Goal: Task Accomplishment & Management: Use online tool/utility

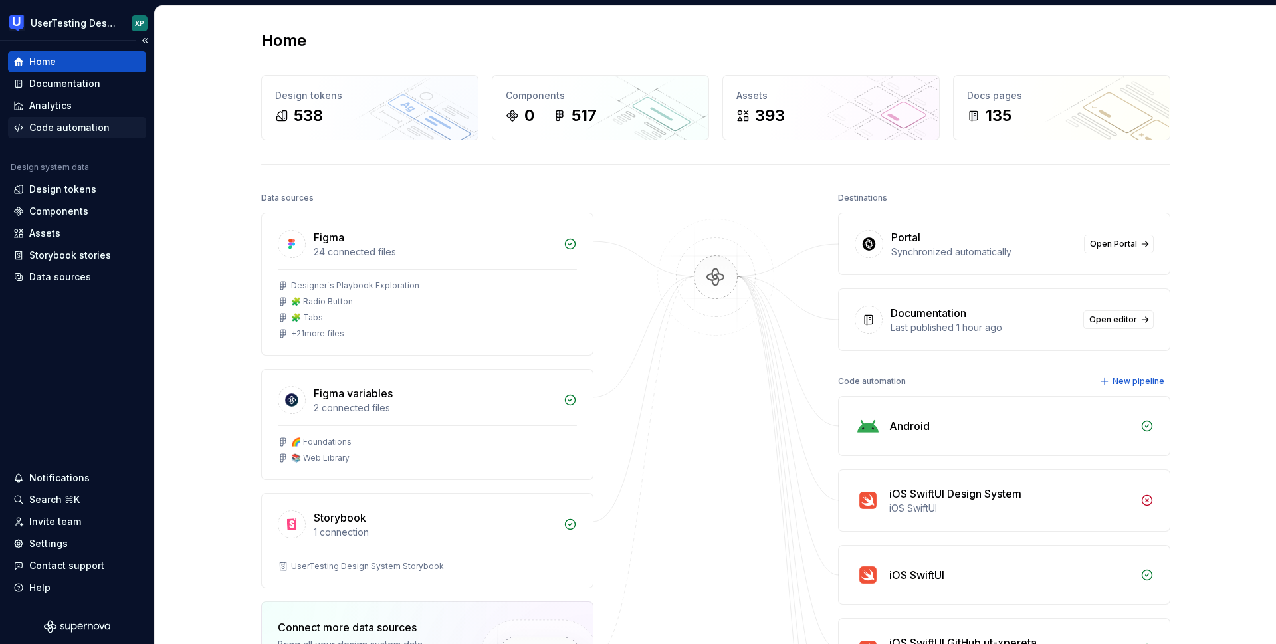
click at [68, 124] on div "Code automation" at bounding box center [69, 127] width 80 height 13
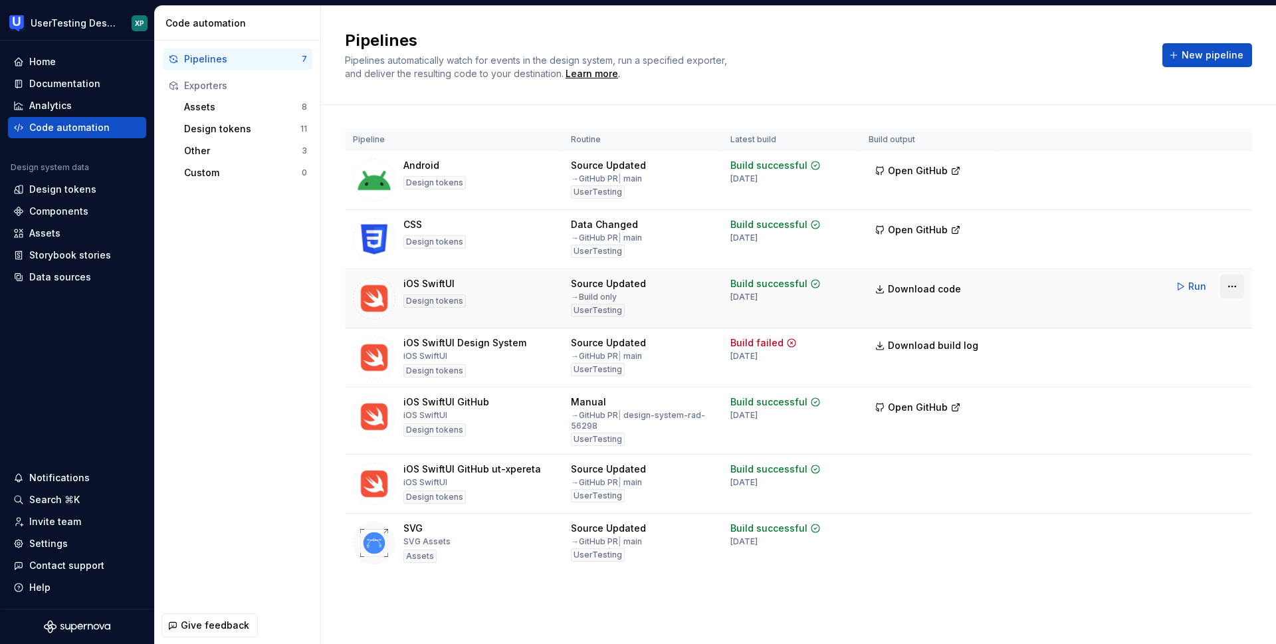
click at [1230, 288] on html "UserTesting Design System XP Home Documentation Analytics Code automation Desig…" at bounding box center [638, 322] width 1276 height 644
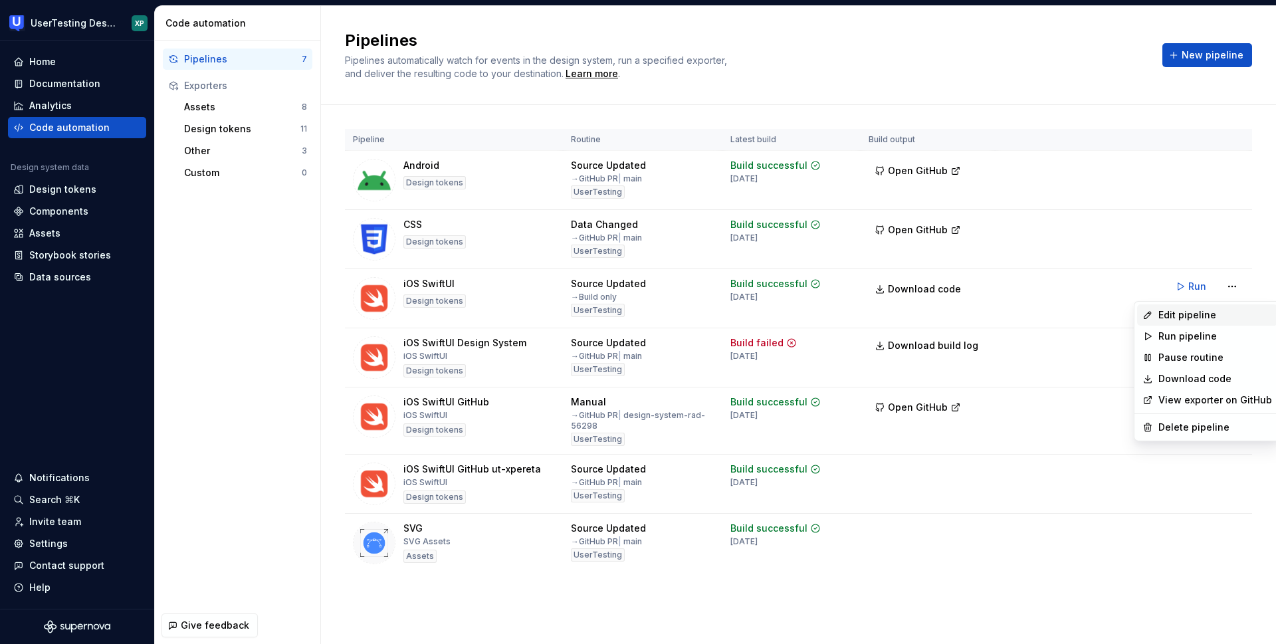
click at [1177, 317] on div "Edit pipeline" at bounding box center [1216, 314] width 114 height 13
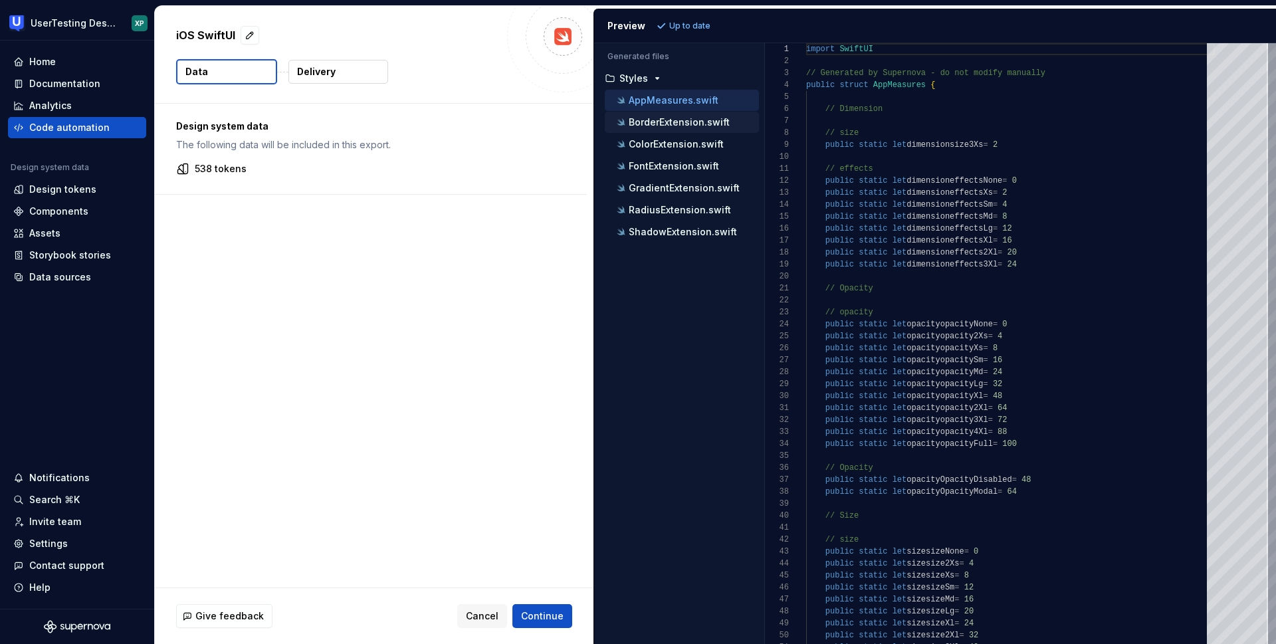
click at [683, 118] on p "BorderExtension.swift" at bounding box center [679, 122] width 101 height 11
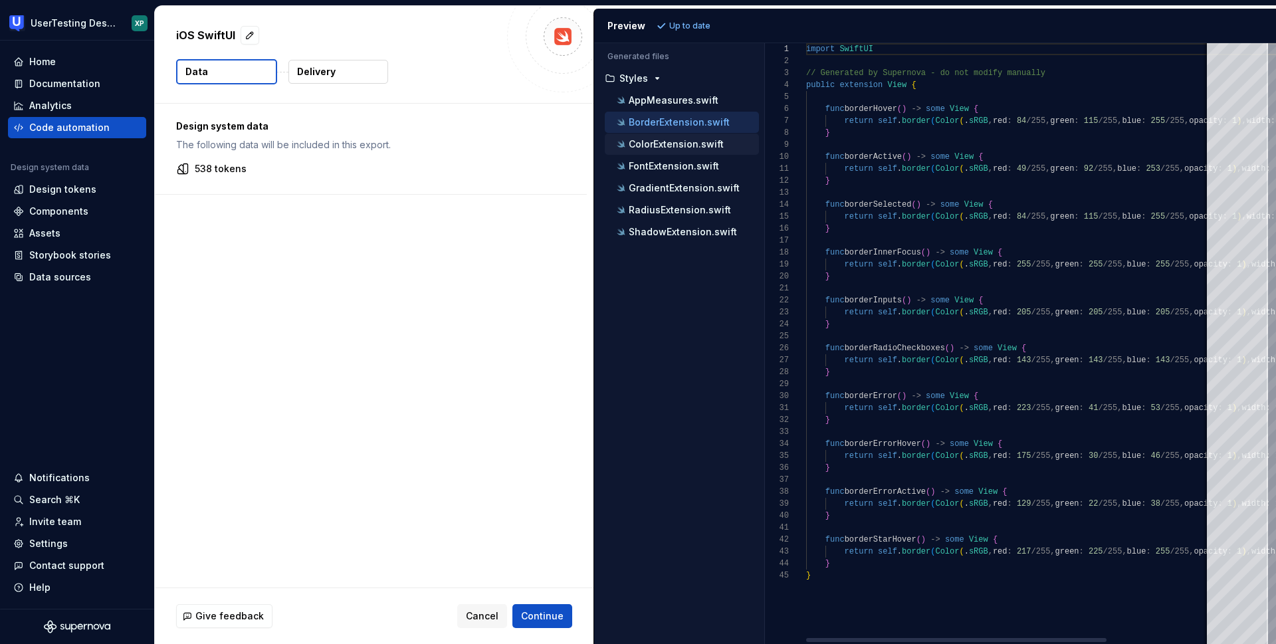
click at [677, 143] on p "ColorExtension.swift" at bounding box center [676, 144] width 95 height 11
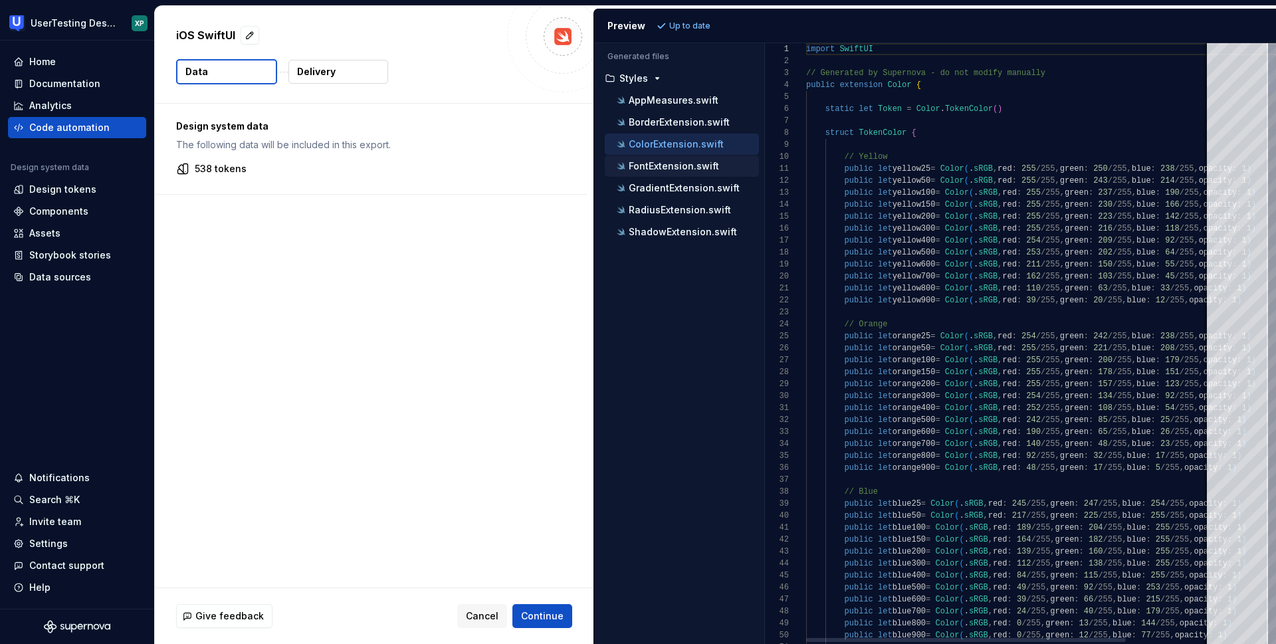
click at [681, 156] on div "FontExtension.swift" at bounding box center [682, 166] width 154 height 21
click at [680, 169] on p "FontExtension.swift" at bounding box center [674, 166] width 90 height 11
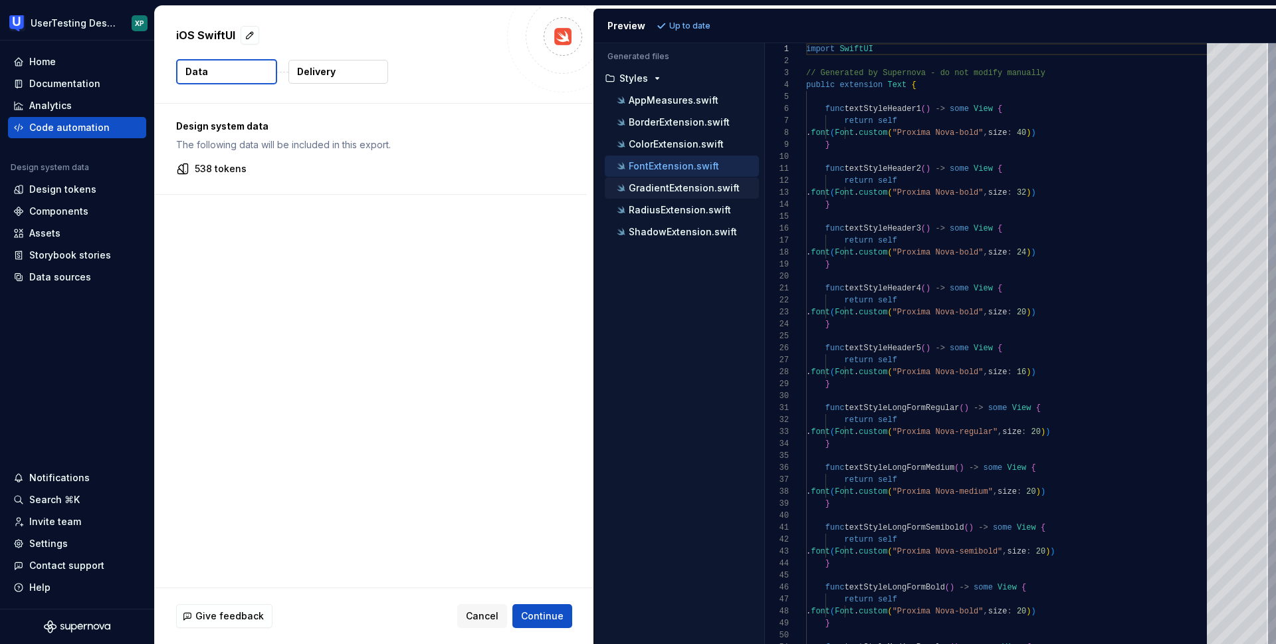
click at [683, 186] on p "GradientExtension.swift" at bounding box center [684, 188] width 111 height 11
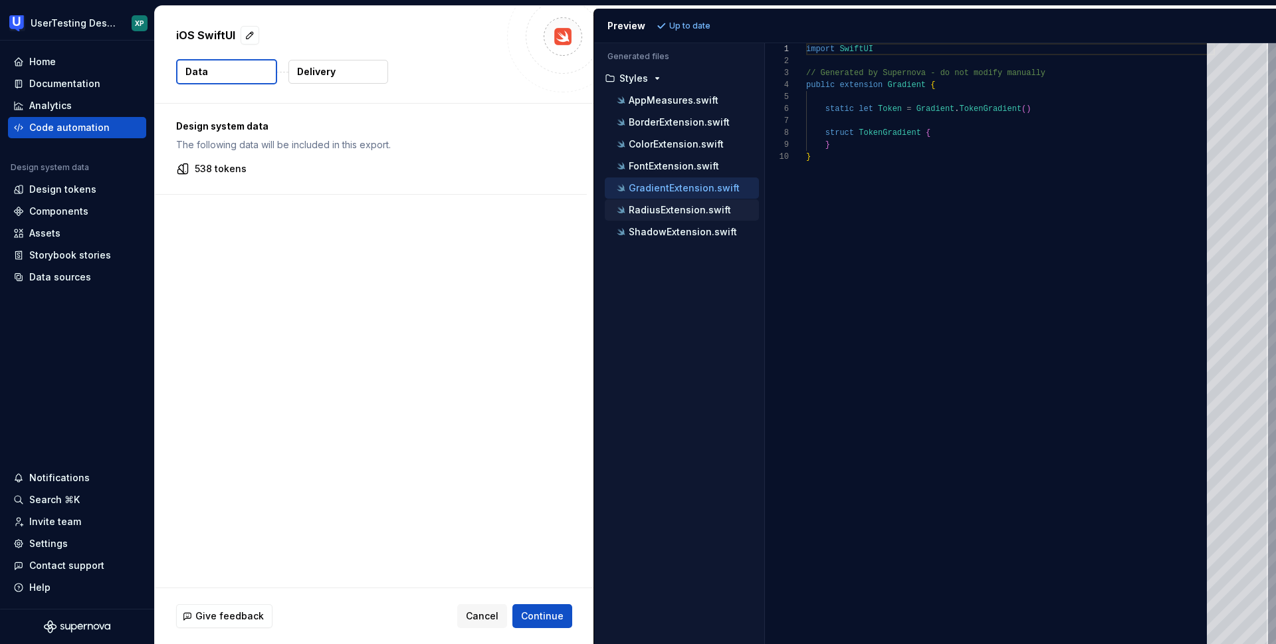
click at [682, 205] on p "RadiusExtension.swift" at bounding box center [680, 210] width 102 height 11
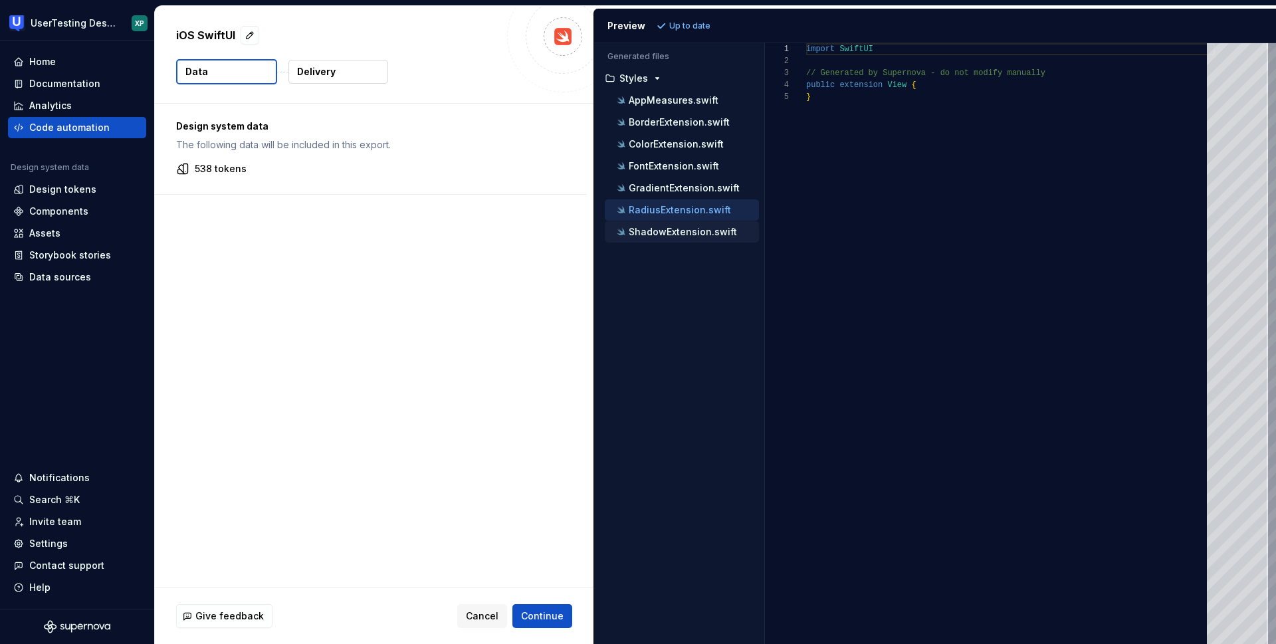
drag, startPoint x: 685, startPoint y: 232, endPoint x: 685, endPoint y: 217, distance: 14.6
click at [685, 231] on p "ShadowExtension.swift" at bounding box center [683, 232] width 108 height 11
type textarea "**********"
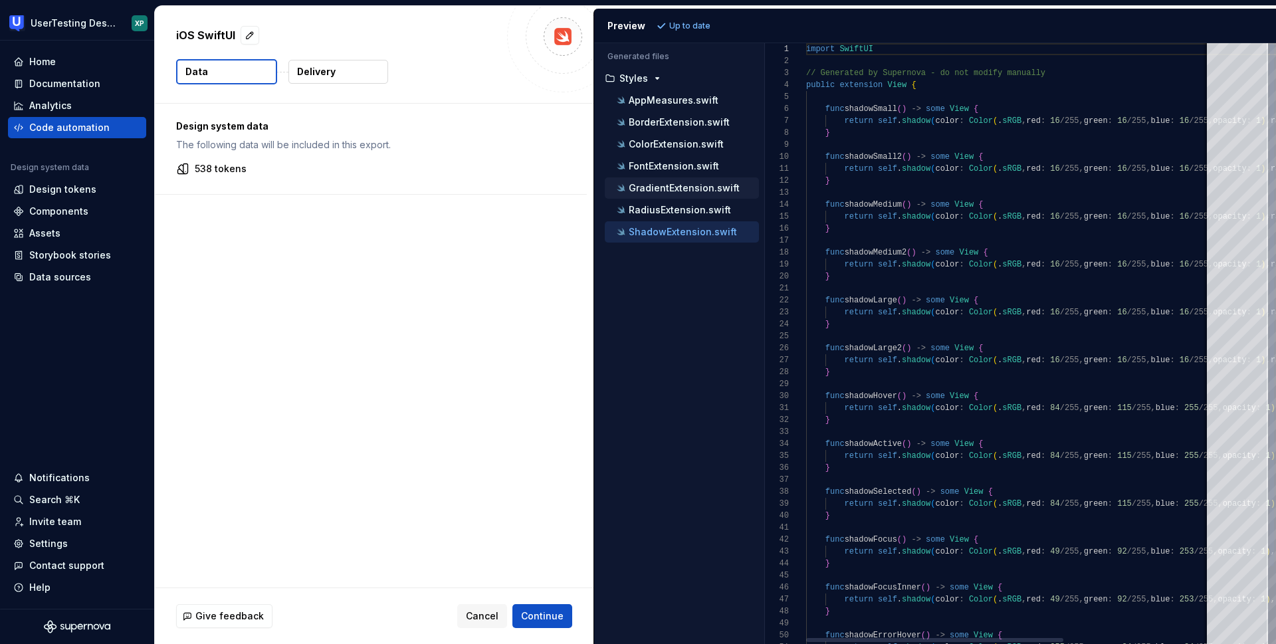
click at [677, 197] on div "GradientExtension.swift" at bounding box center [682, 187] width 154 height 21
click at [53, 124] on div "Code automation" at bounding box center [69, 127] width 80 height 13
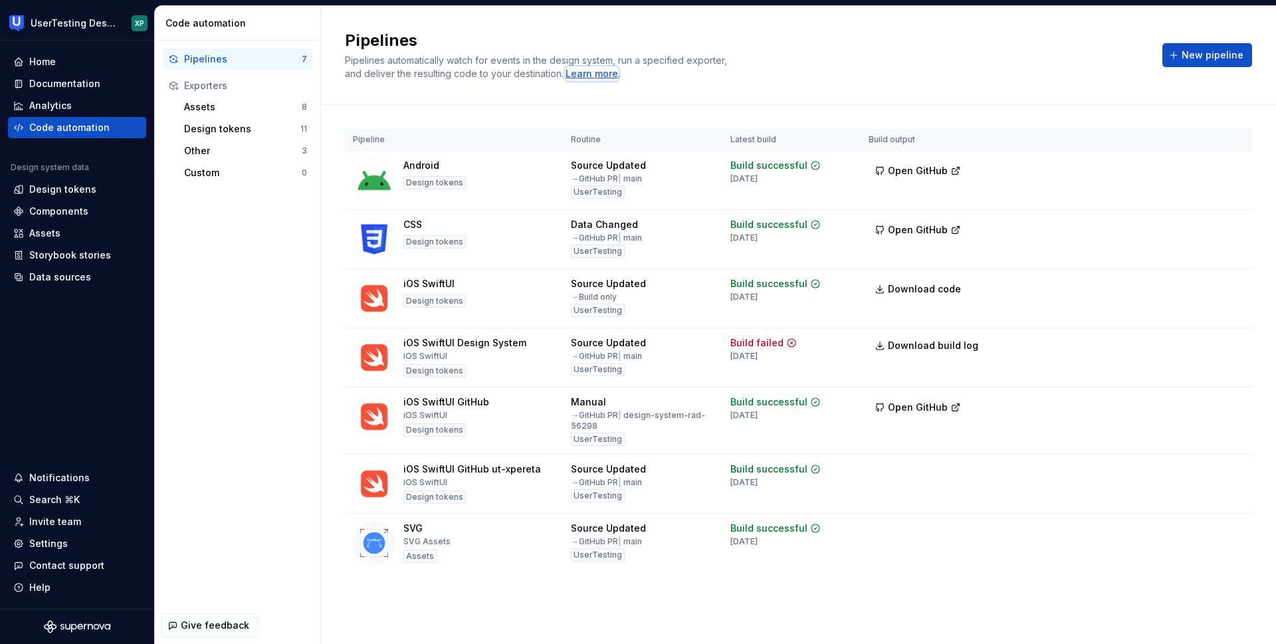
click at [609, 73] on div "Learn more" at bounding box center [592, 73] width 53 height 13
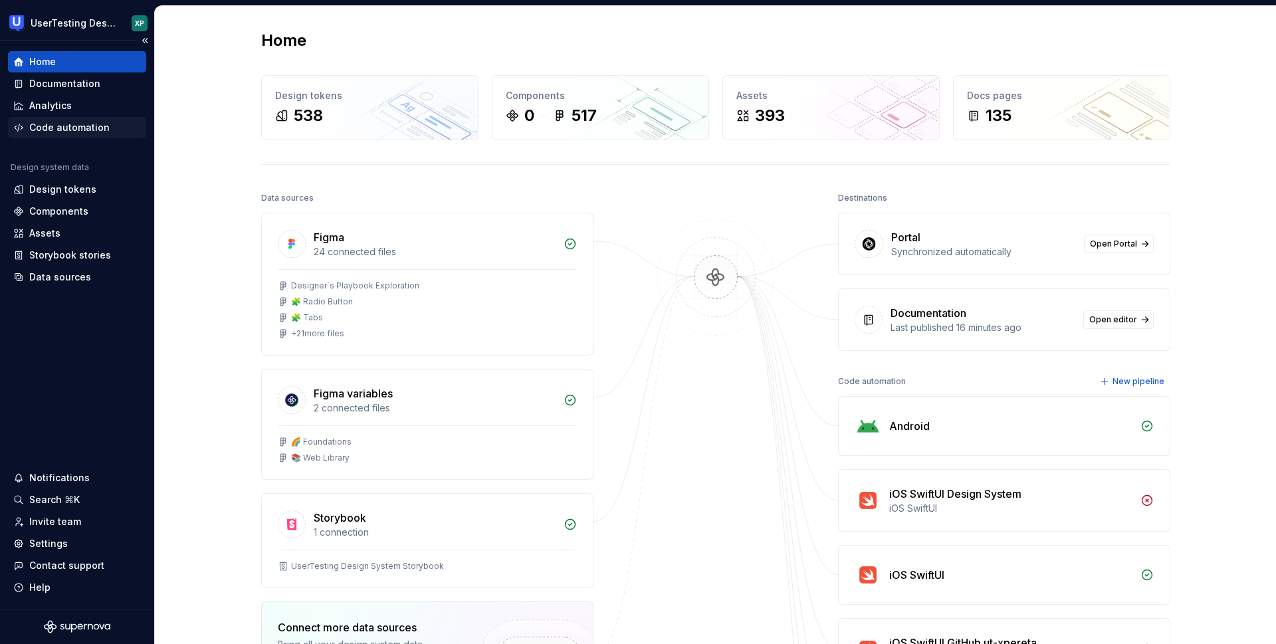
click at [70, 130] on div "Code automation" at bounding box center [69, 127] width 80 height 13
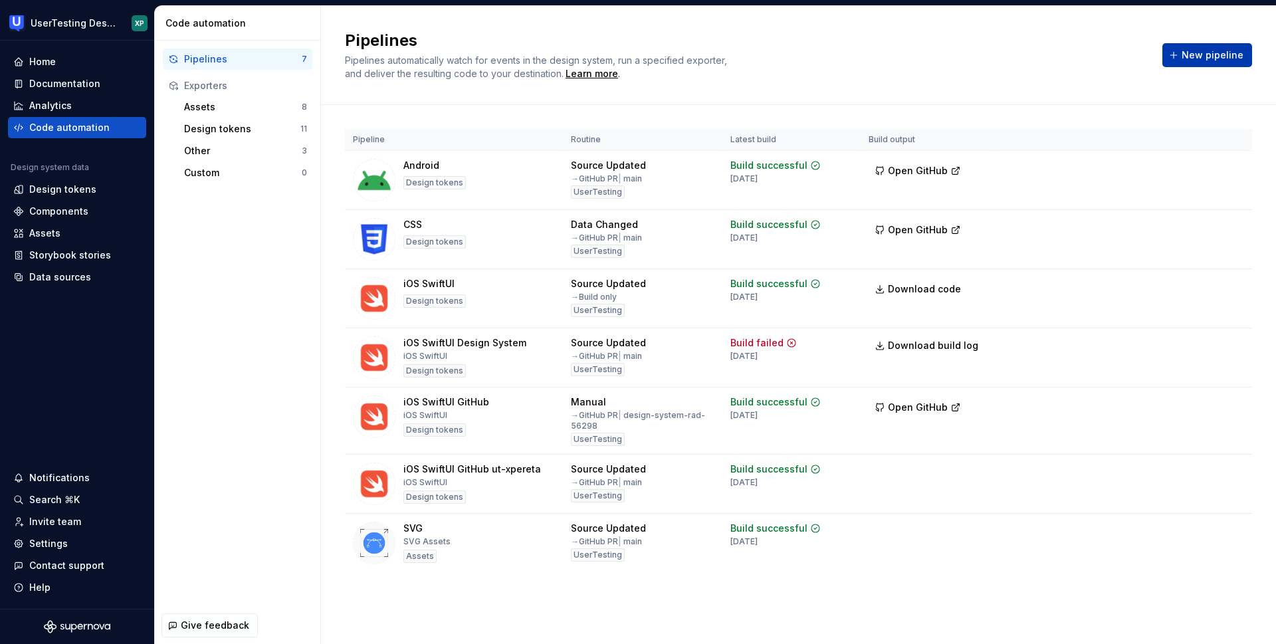
click at [1202, 59] on span "New pipeline" at bounding box center [1213, 55] width 62 height 13
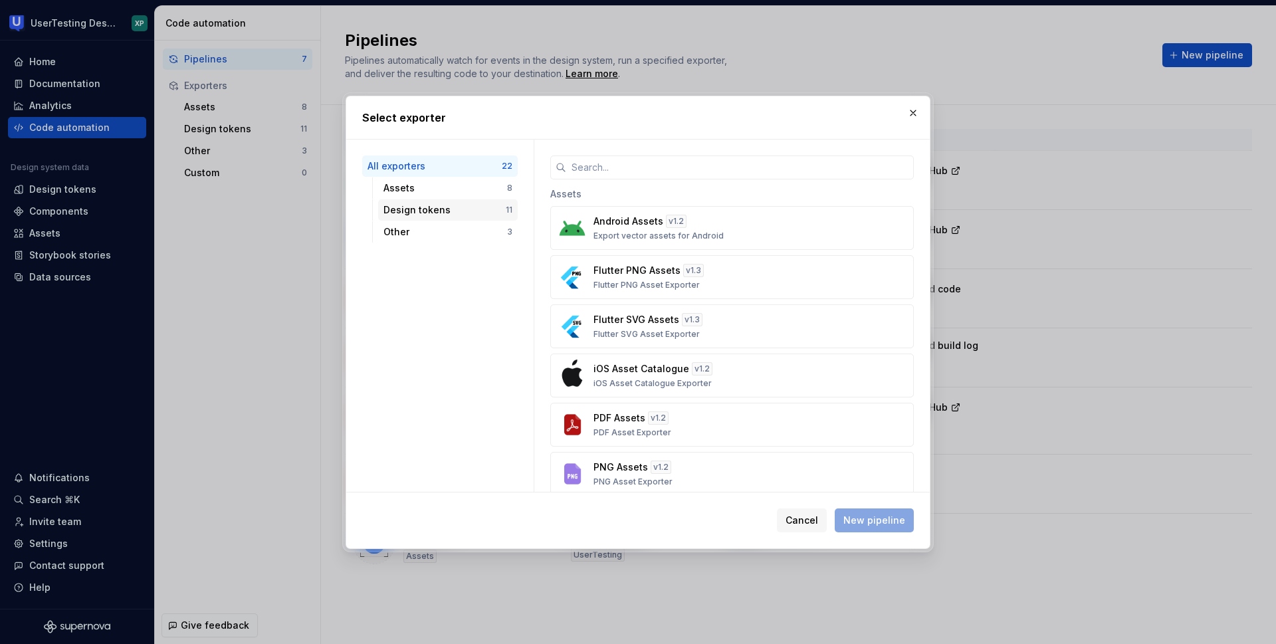
click at [427, 208] on div "Design tokens" at bounding box center [445, 209] width 122 height 13
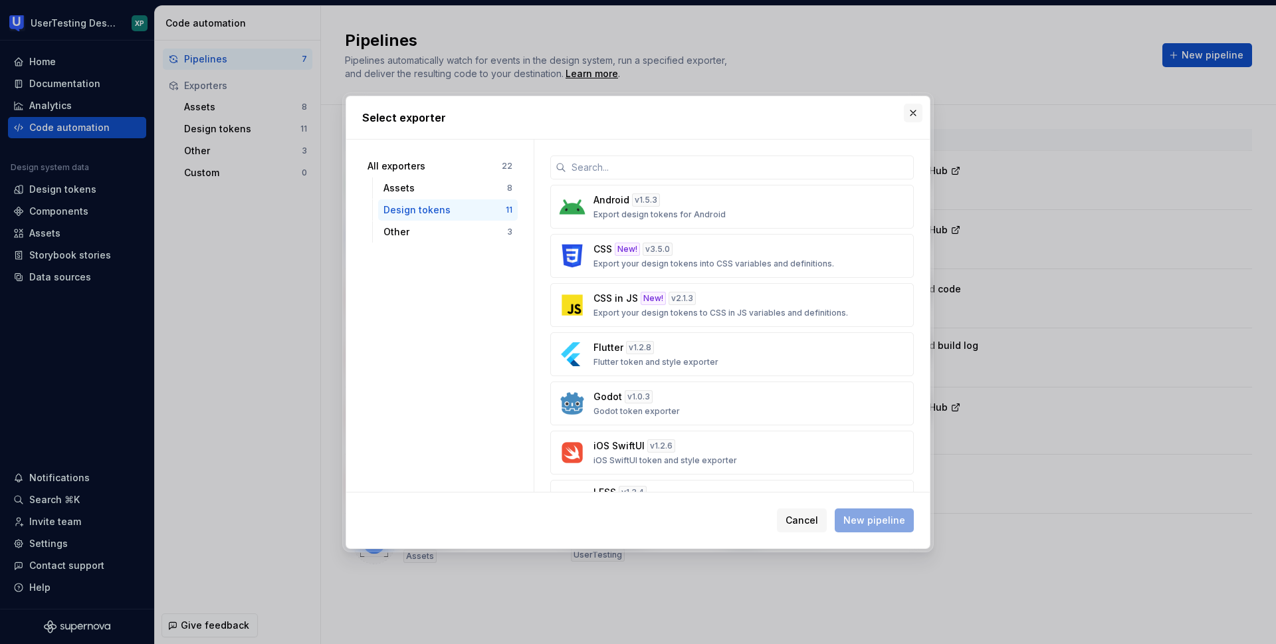
click at [911, 110] on button "button" at bounding box center [913, 113] width 19 height 19
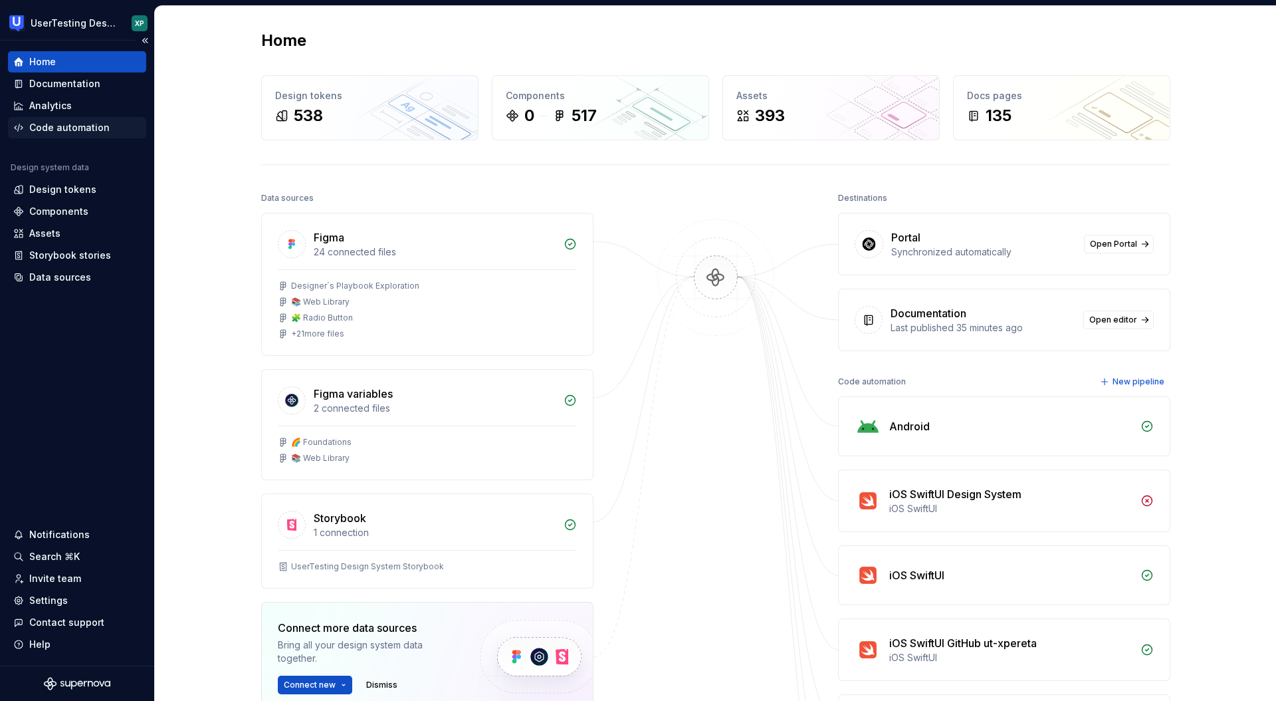
click at [57, 127] on div "Code automation" at bounding box center [69, 127] width 80 height 13
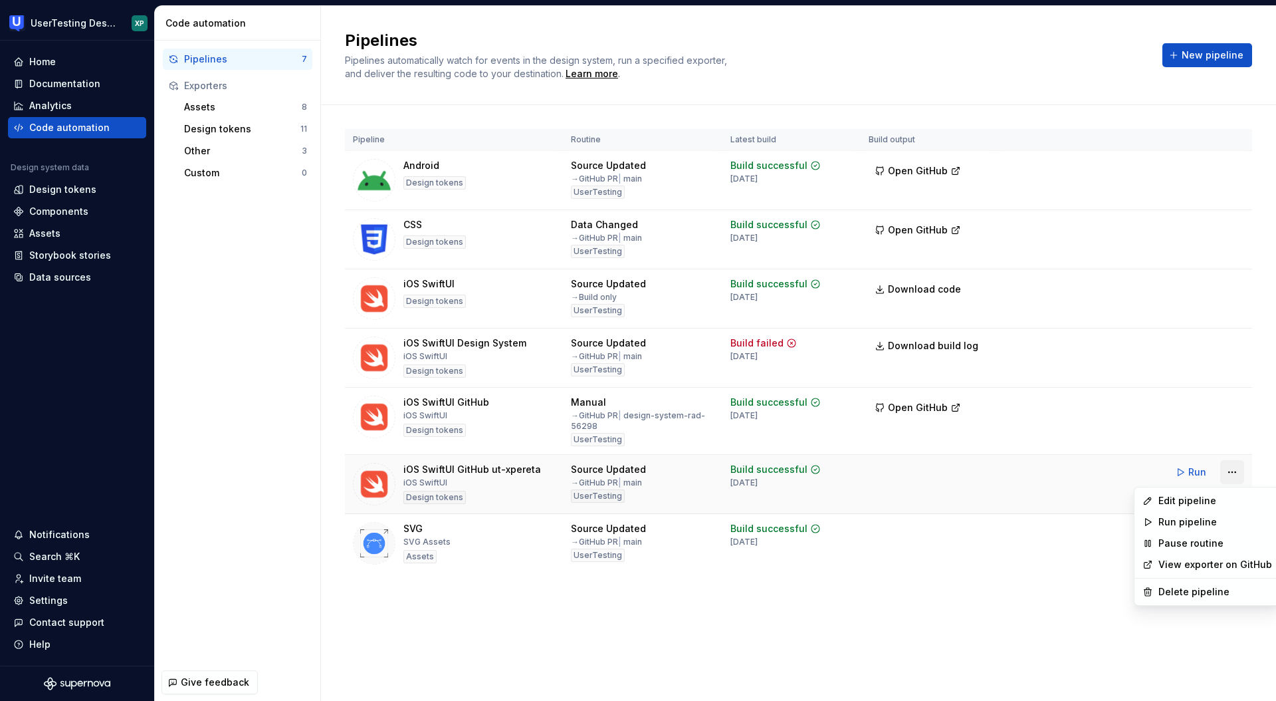
click at [1234, 471] on html "UserTesting Design System XP Home Documentation Analytics Code automation Desig…" at bounding box center [638, 350] width 1276 height 701
click at [1194, 500] on div "Edit pipeline" at bounding box center [1216, 500] width 114 height 13
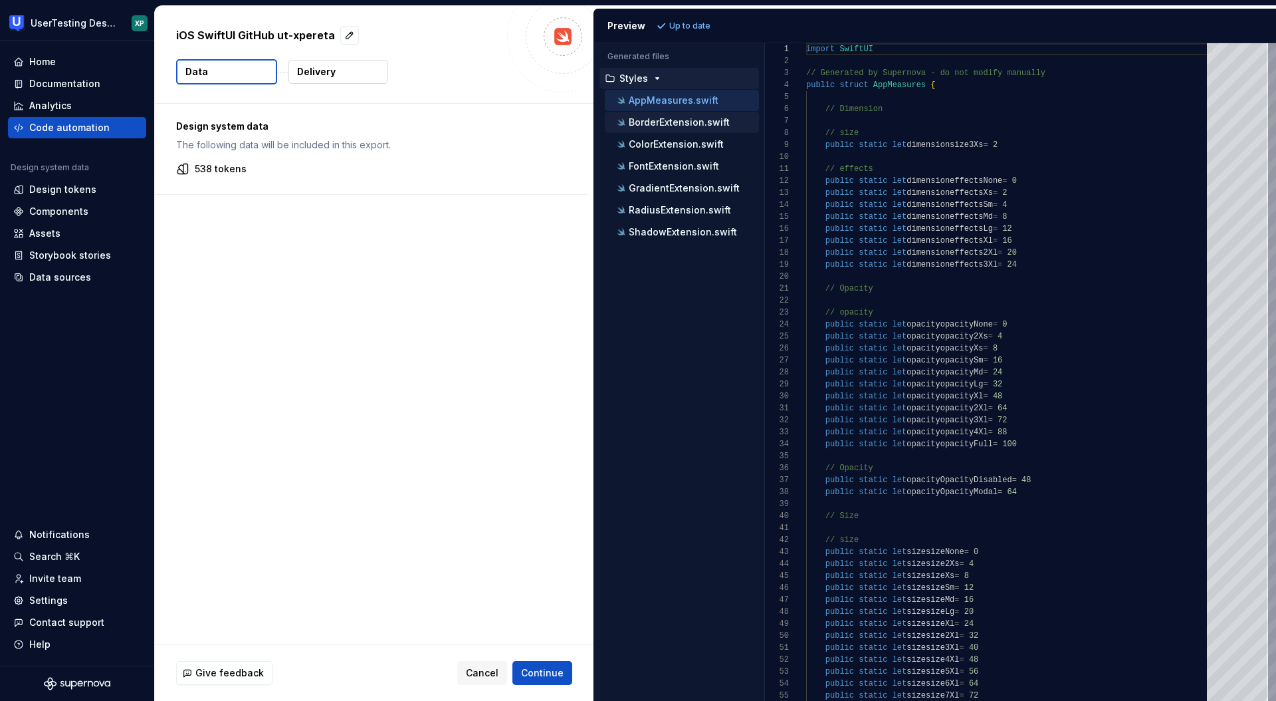
click at [699, 124] on p "BorderExtension.swift" at bounding box center [679, 122] width 101 height 11
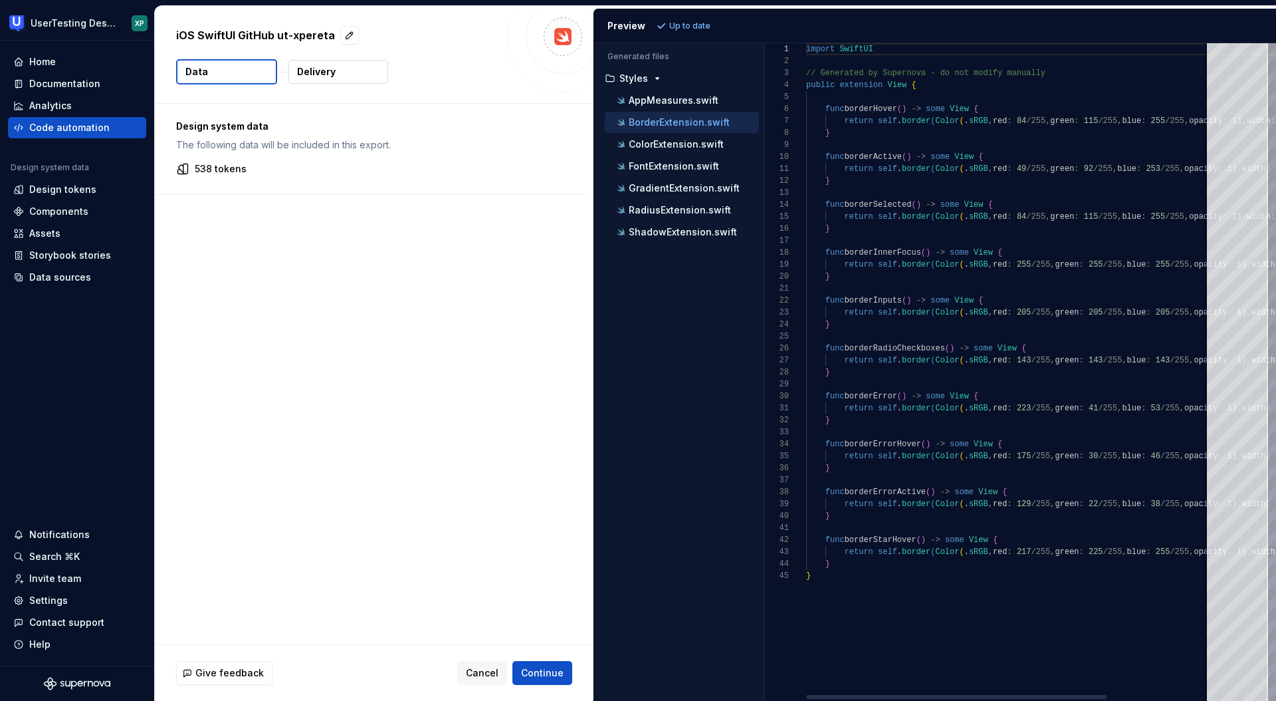
scroll to position [120, 0]
click at [698, 147] on p "ColorExtension.swift" at bounding box center [676, 144] width 95 height 11
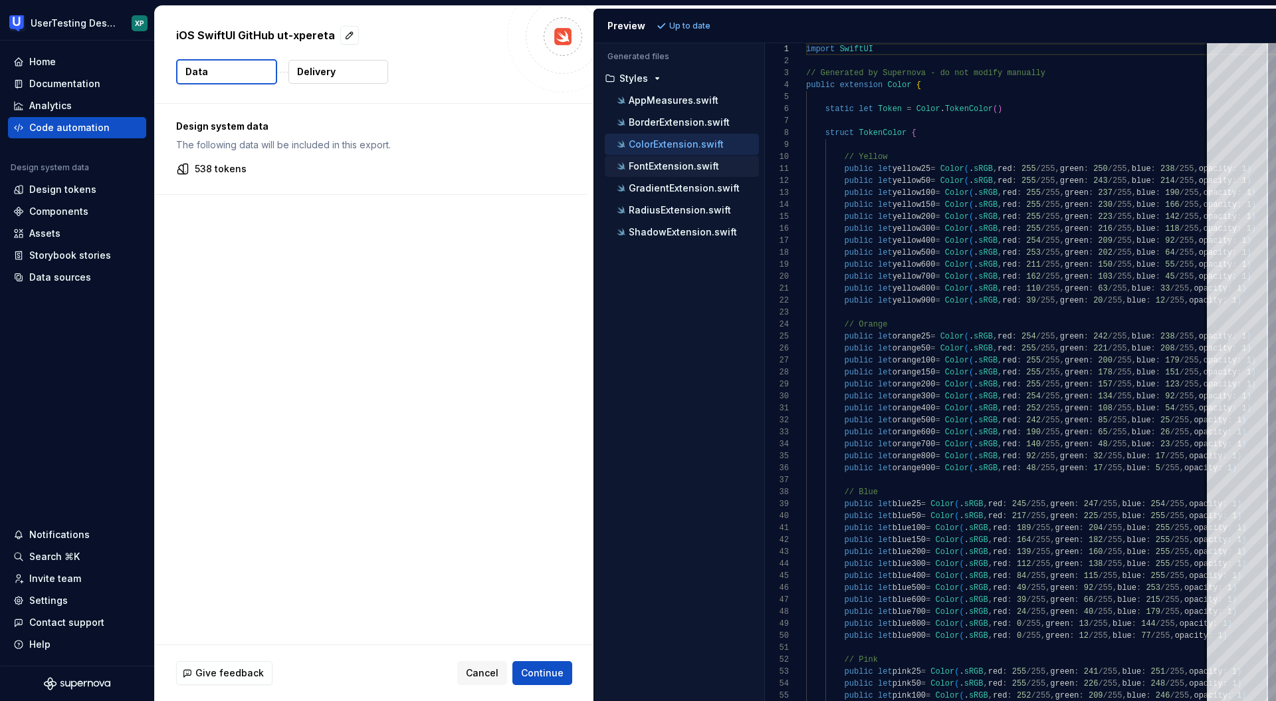
click at [694, 175] on div "FontExtension.swift" at bounding box center [682, 166] width 154 height 21
click at [685, 168] on p "FontExtension.swift" at bounding box center [674, 166] width 90 height 11
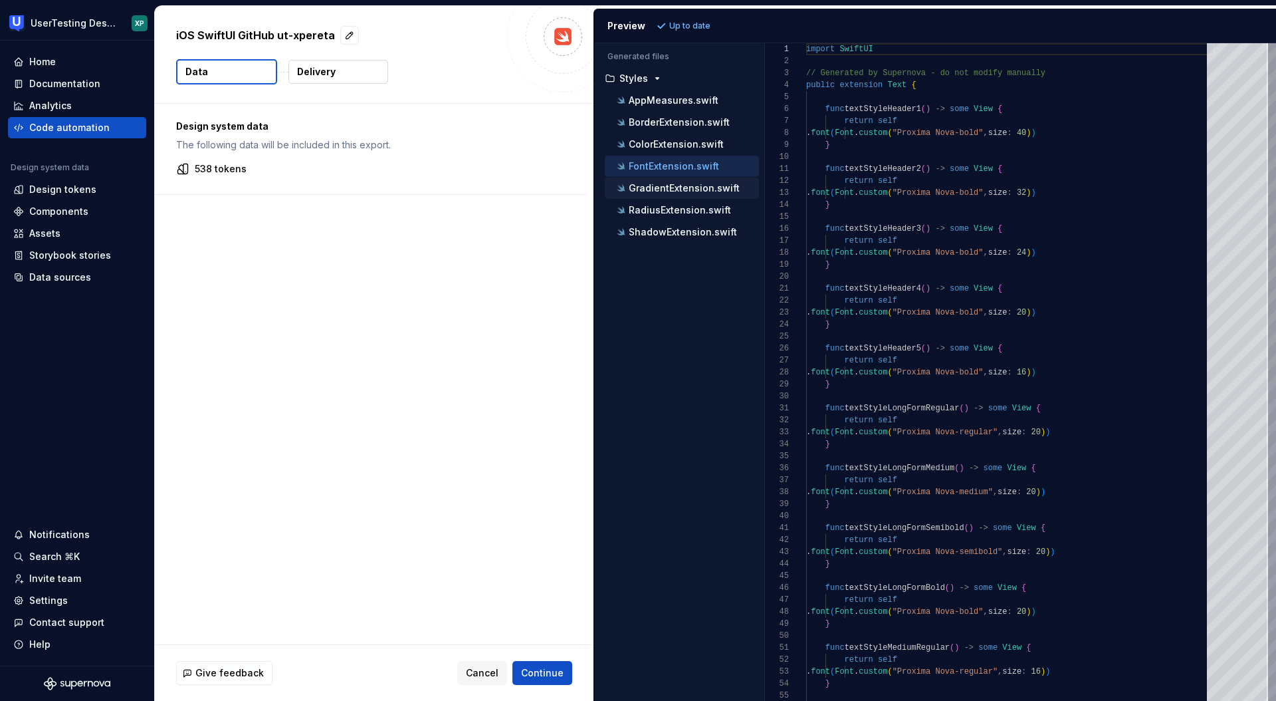
click at [685, 193] on p "GradientExtension.swift" at bounding box center [684, 188] width 111 height 11
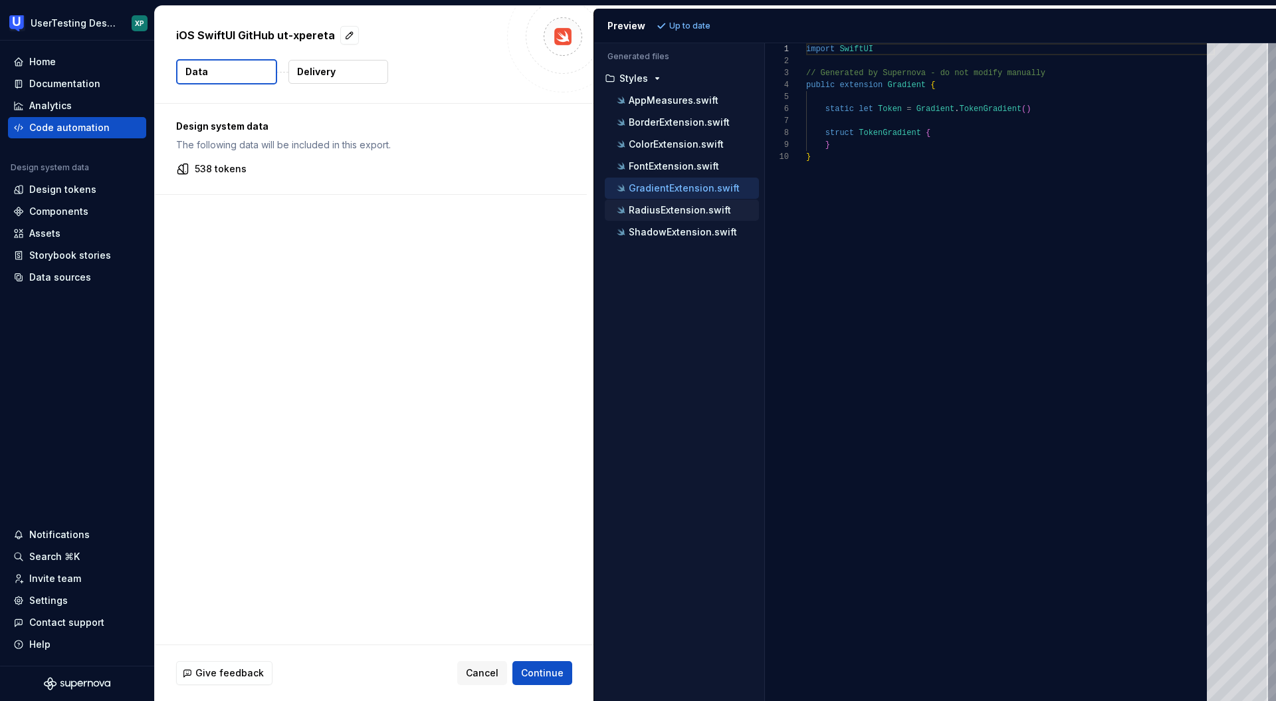
click at [683, 213] on p "RadiusExtension.swift" at bounding box center [680, 210] width 102 height 11
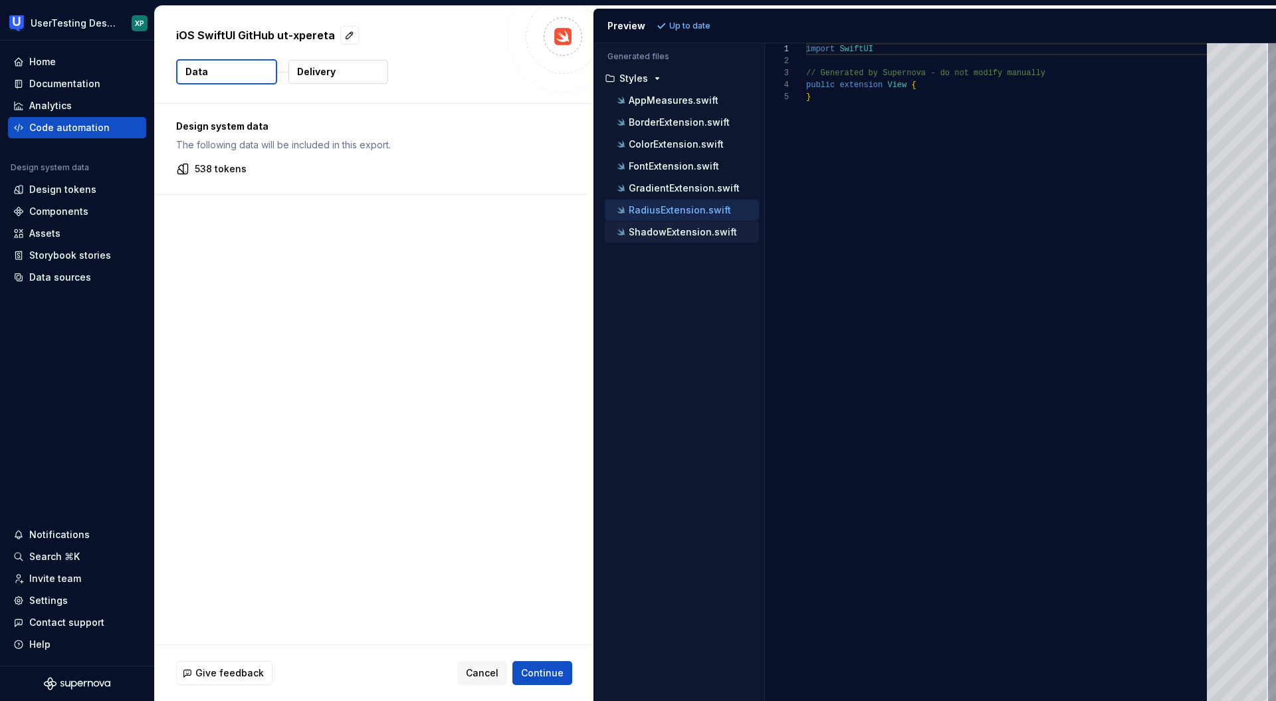
click at [691, 233] on p "ShadowExtension.swift" at bounding box center [683, 232] width 108 height 11
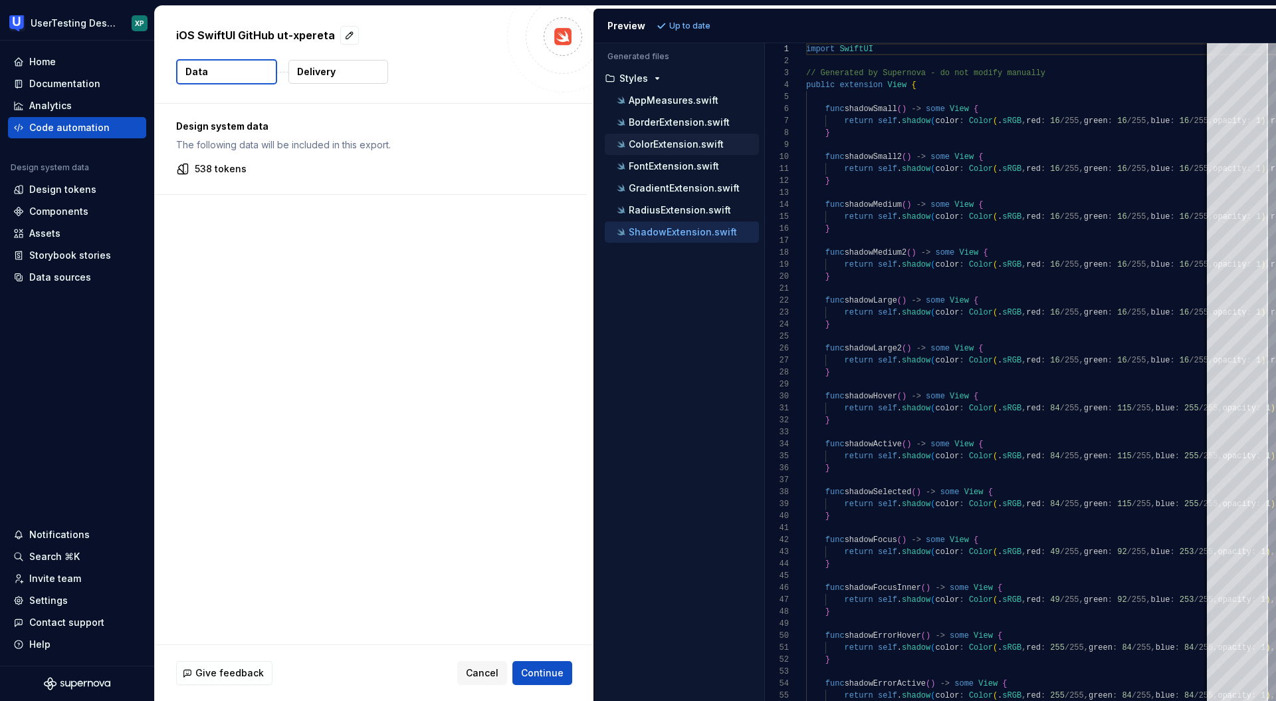
click at [667, 142] on p "ColorExtension.swift" at bounding box center [676, 144] width 95 height 11
type textarea "**********"
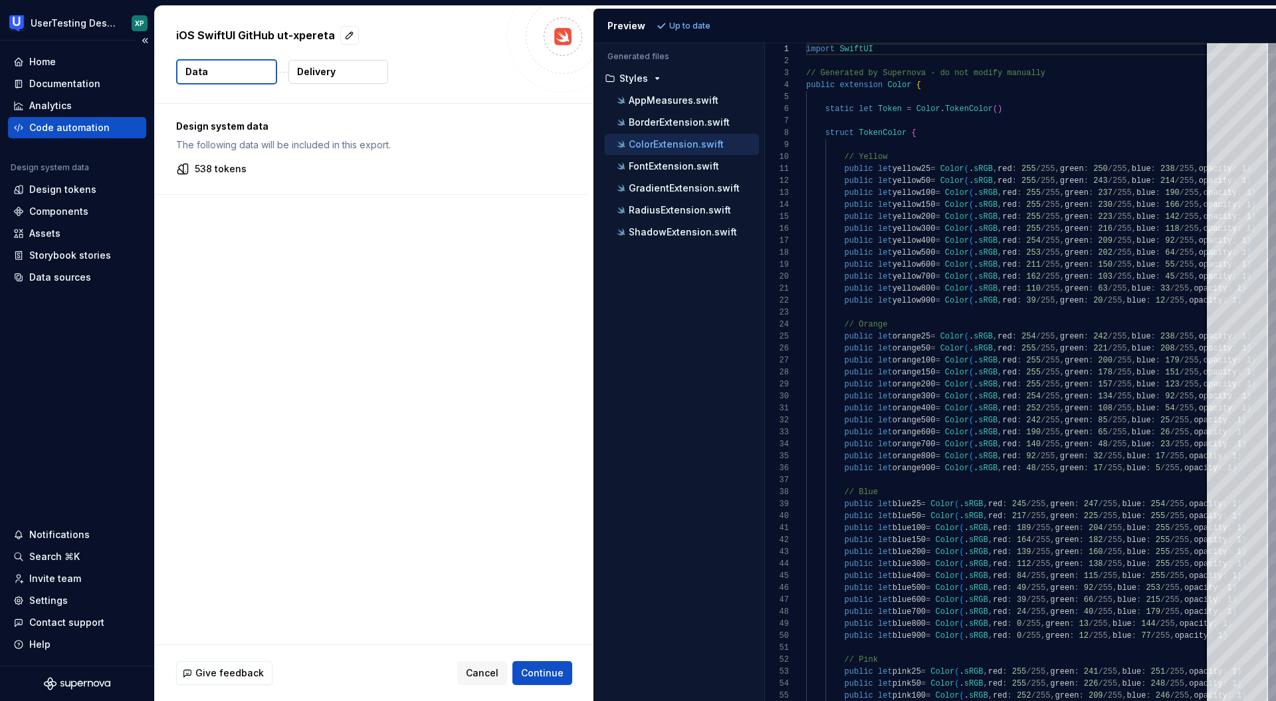
click at [65, 119] on div "Code automation" at bounding box center [77, 127] width 138 height 21
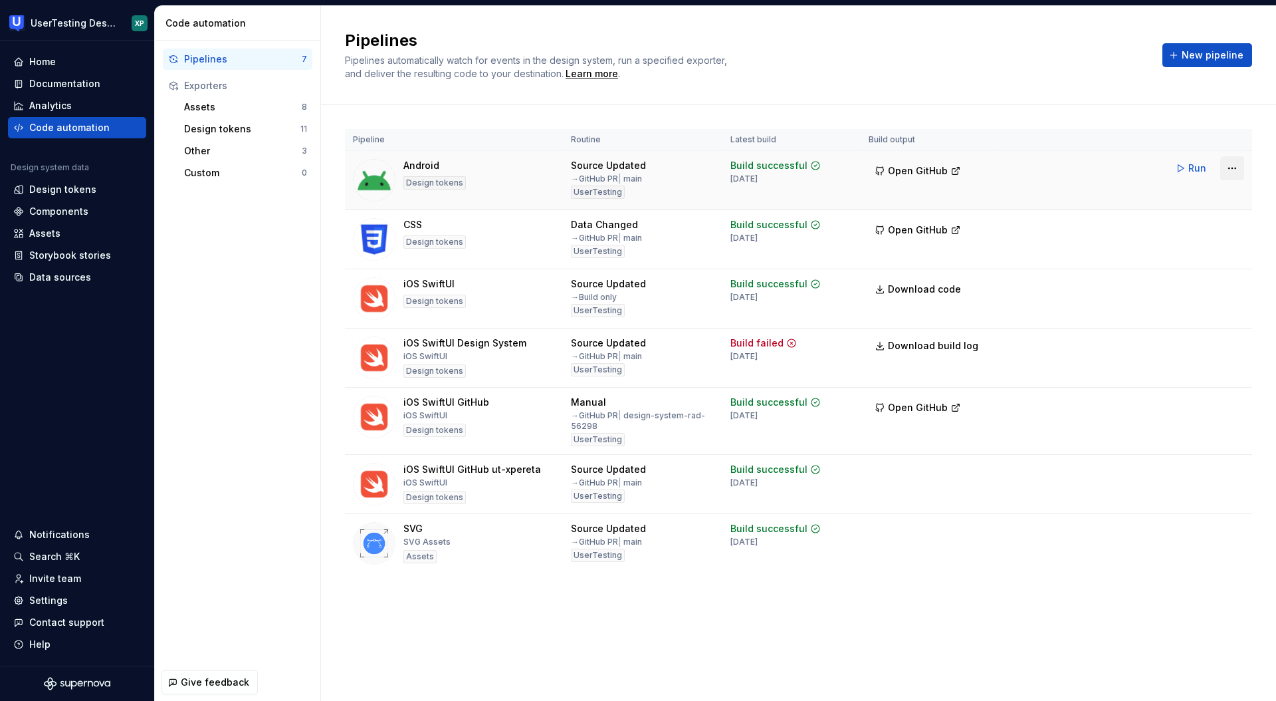
click at [1235, 168] on html "UserTesting Design System XP Home Documentation Analytics Code automation Desig…" at bounding box center [638, 350] width 1276 height 701
click at [1175, 199] on div "Edit pipeline" at bounding box center [1216, 196] width 114 height 13
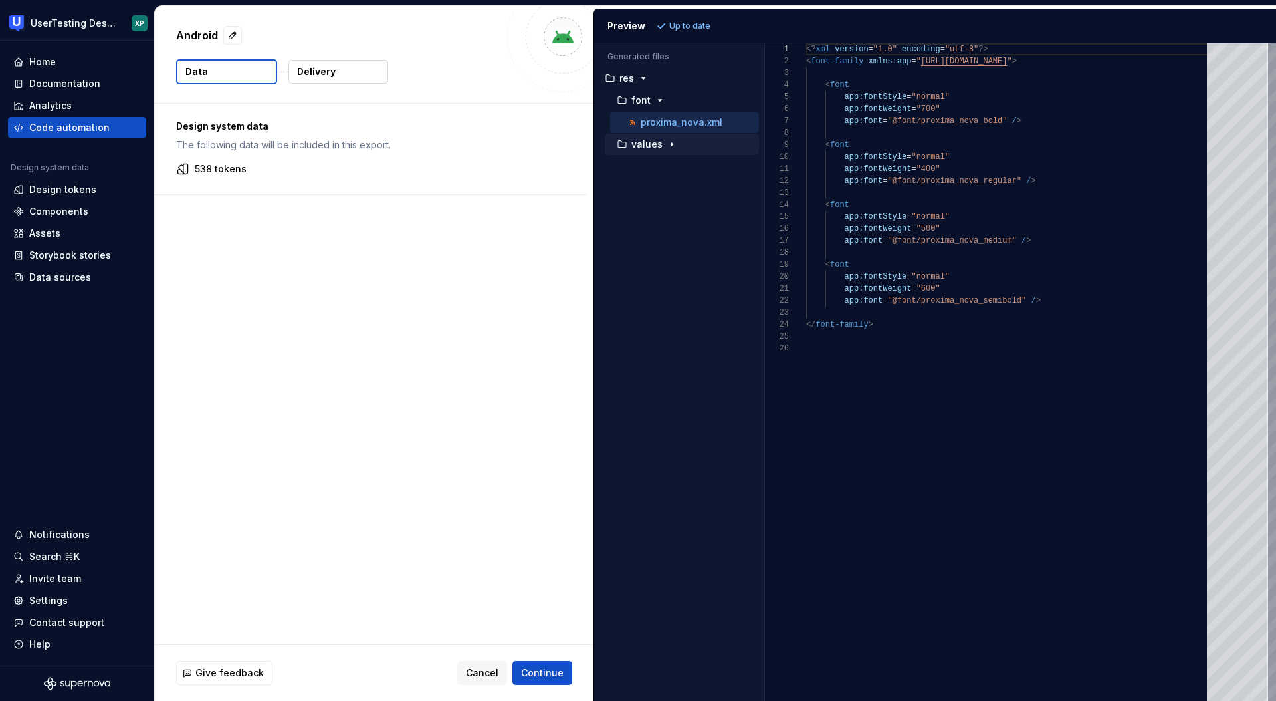
click at [671, 144] on icon "button" at bounding box center [671, 144] width 1 height 3
click at [694, 167] on p "exported_colors.xml" at bounding box center [687, 166] width 92 height 11
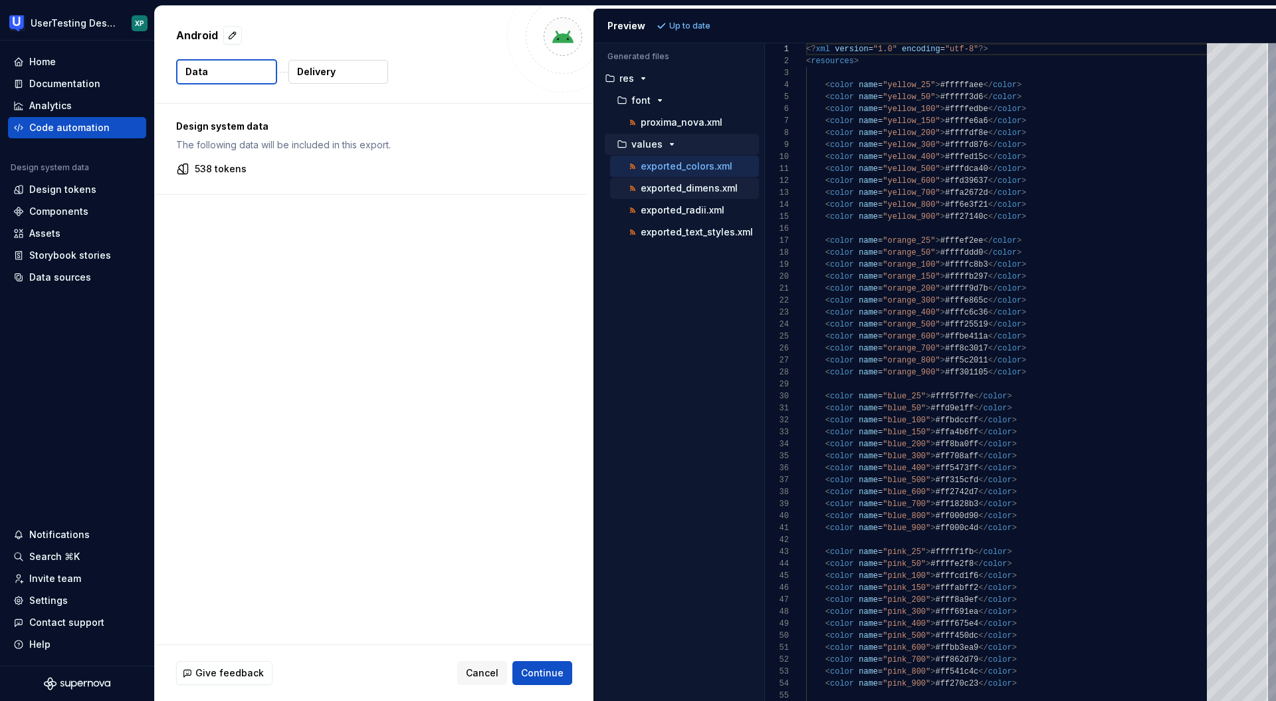
scroll to position [120, 0]
click at [697, 190] on p "exported_dimens.xml" at bounding box center [689, 188] width 97 height 11
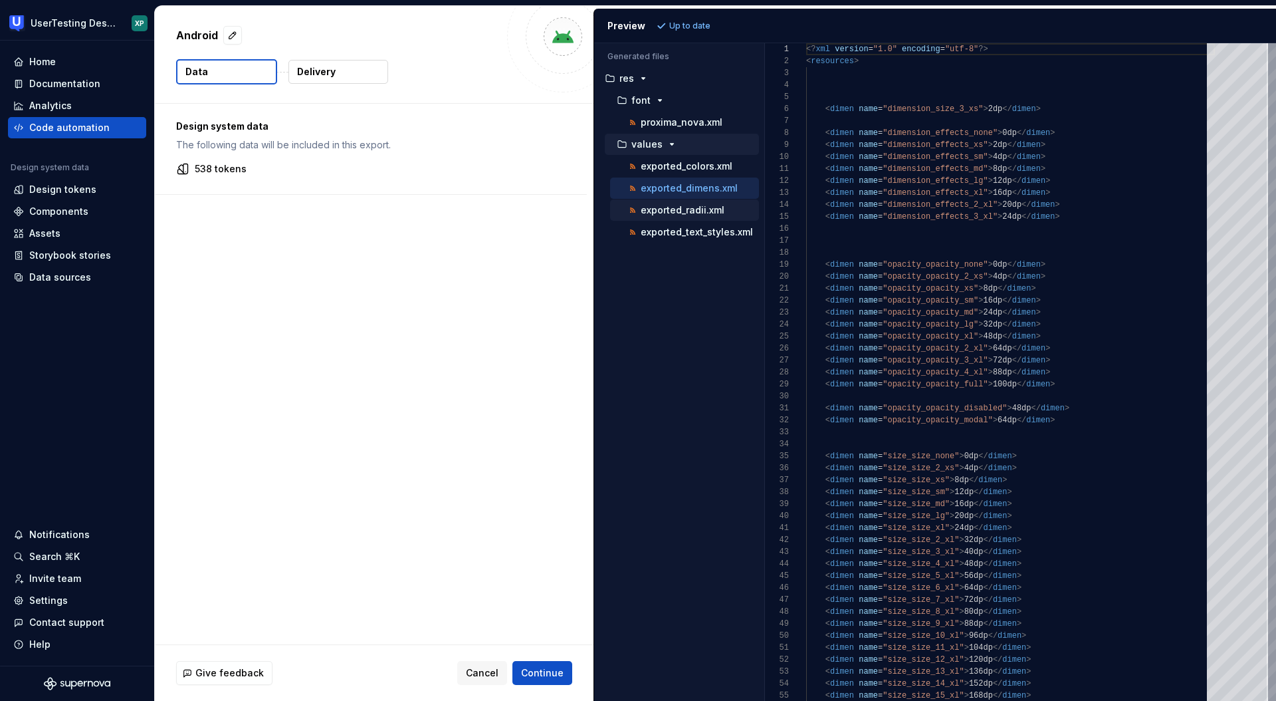
click at [703, 211] on p "exported_radii.xml" at bounding box center [683, 210] width 84 height 11
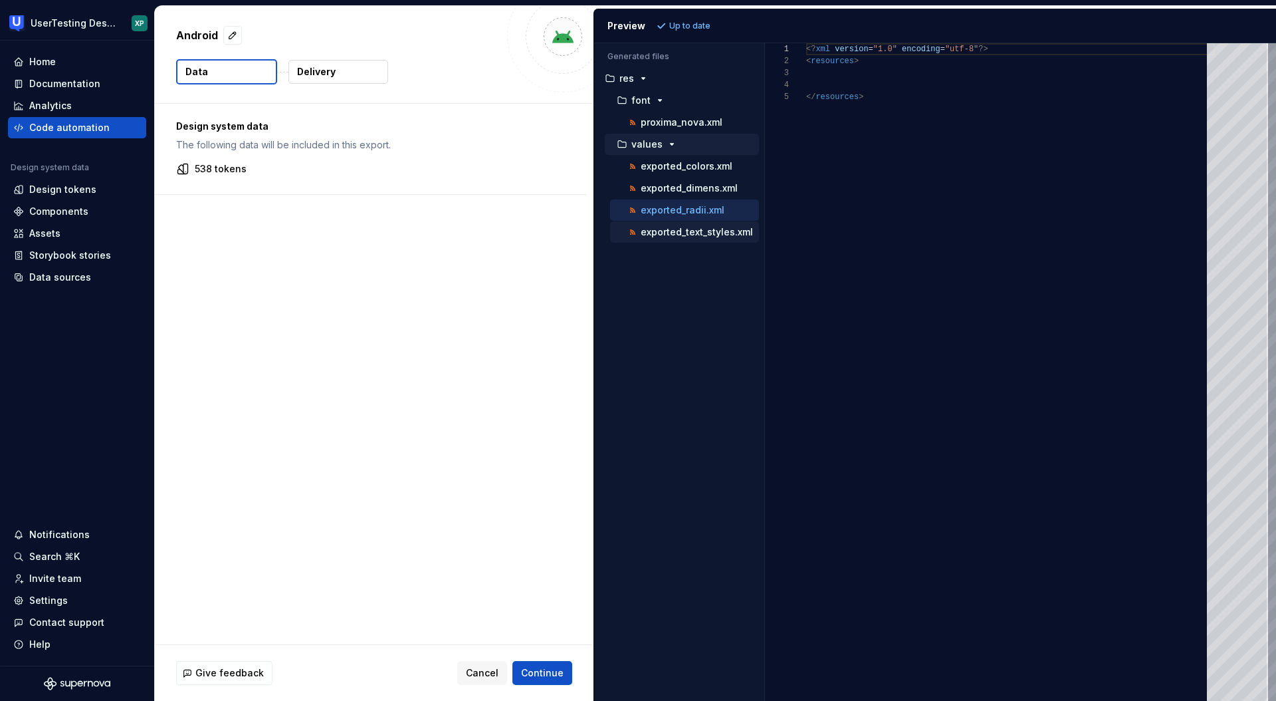
click at [698, 235] on p "exported_text_styles.xml" at bounding box center [697, 232] width 112 height 11
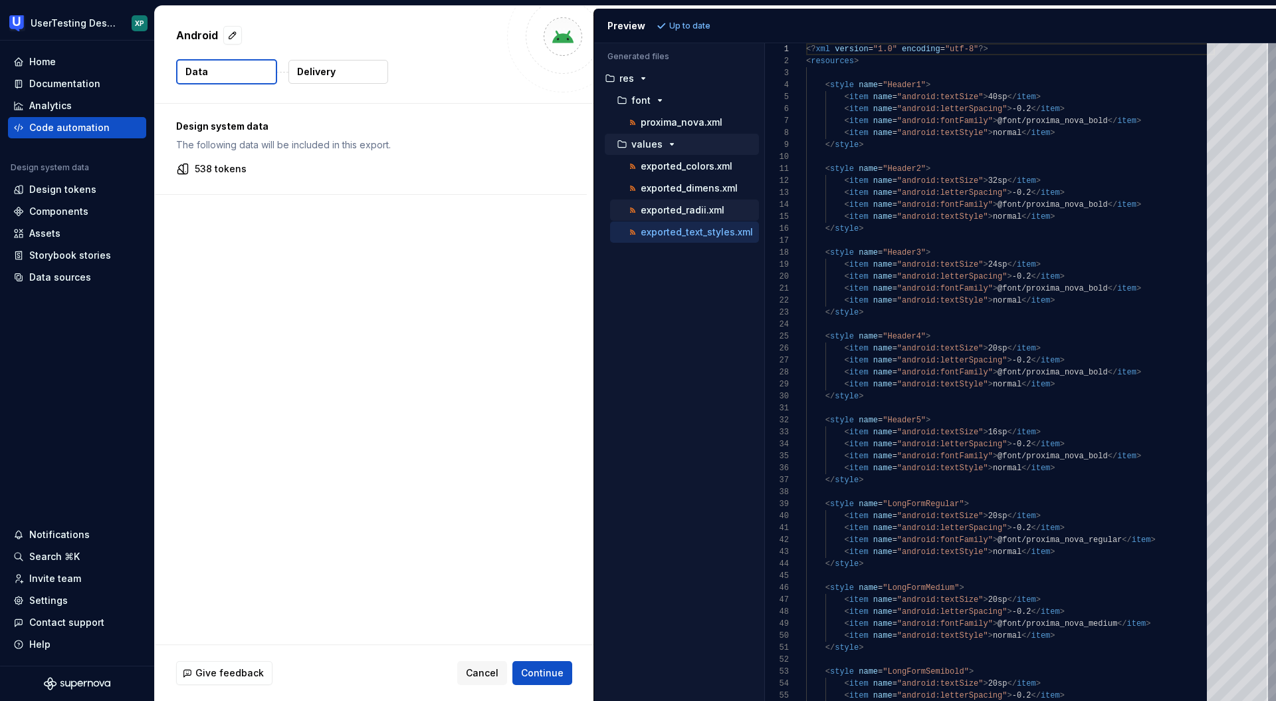
click at [682, 214] on p "exported_radii.xml" at bounding box center [683, 210] width 84 height 11
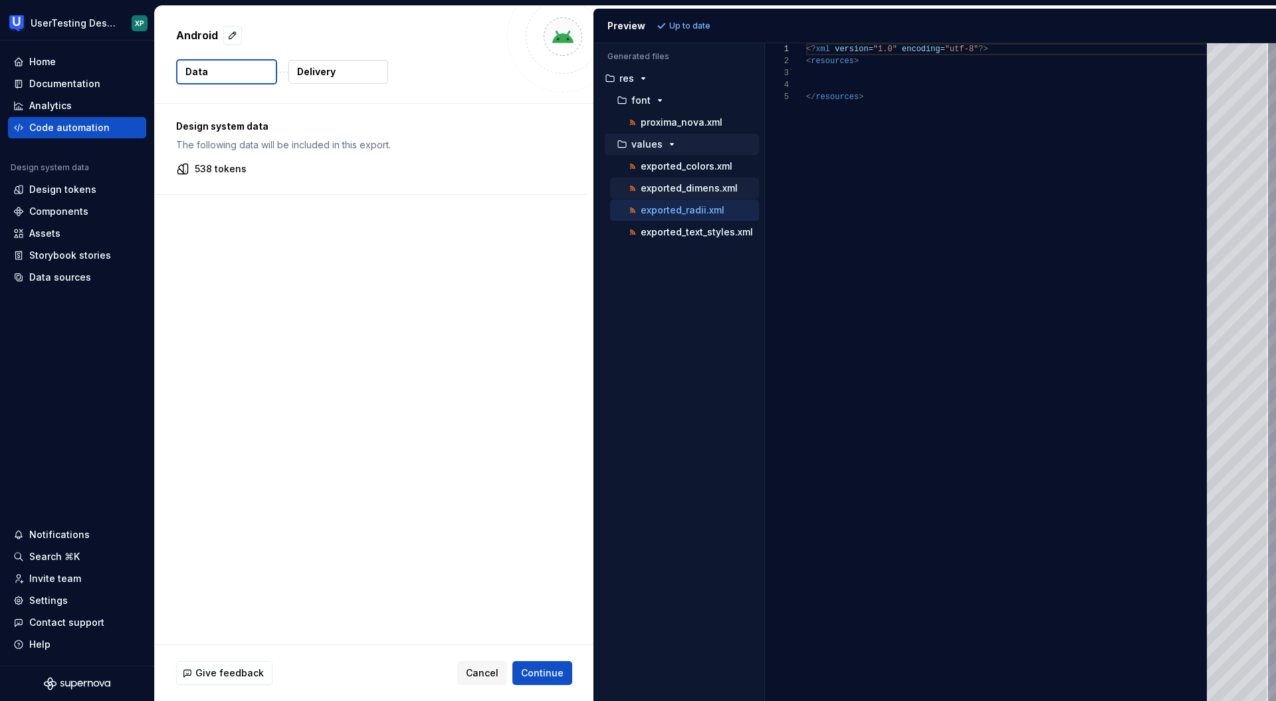
click at [687, 187] on p "exported_dimens.xml" at bounding box center [689, 188] width 97 height 11
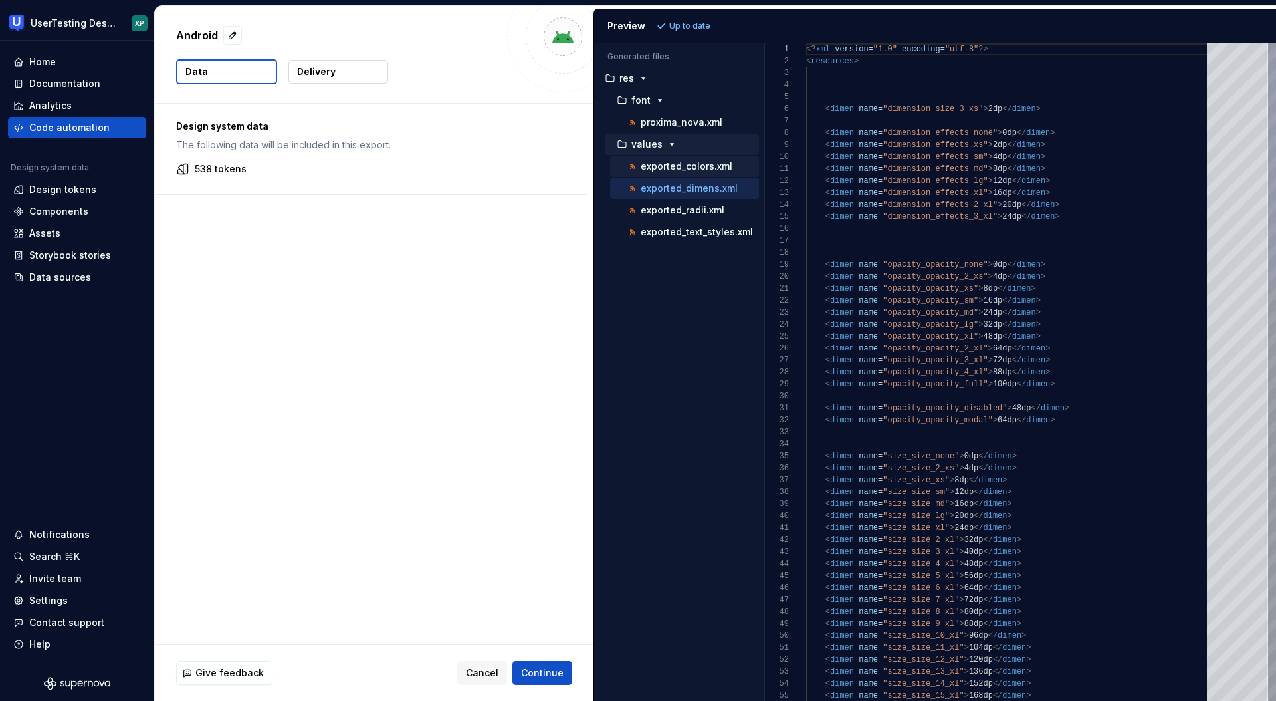
click at [682, 167] on p "exported_colors.xml" at bounding box center [687, 166] width 92 height 11
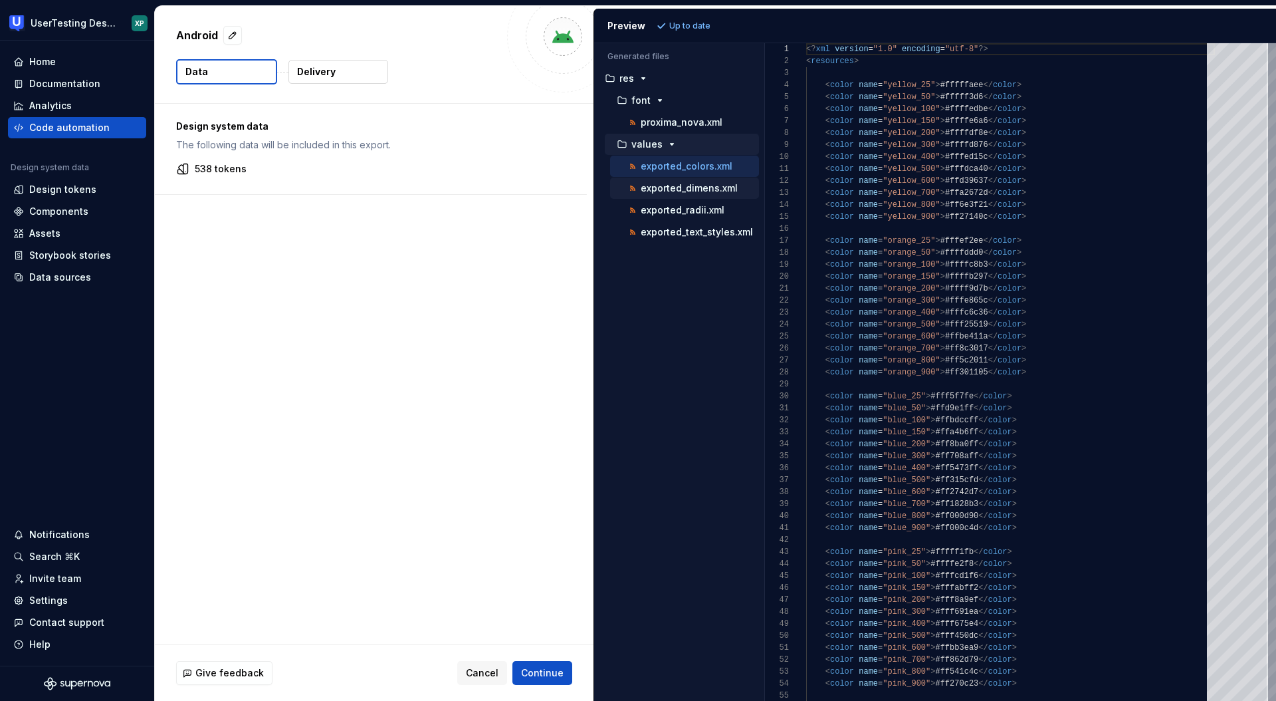
click at [687, 192] on p "exported_dimens.xml" at bounding box center [689, 188] width 97 height 11
type textarea "**********"
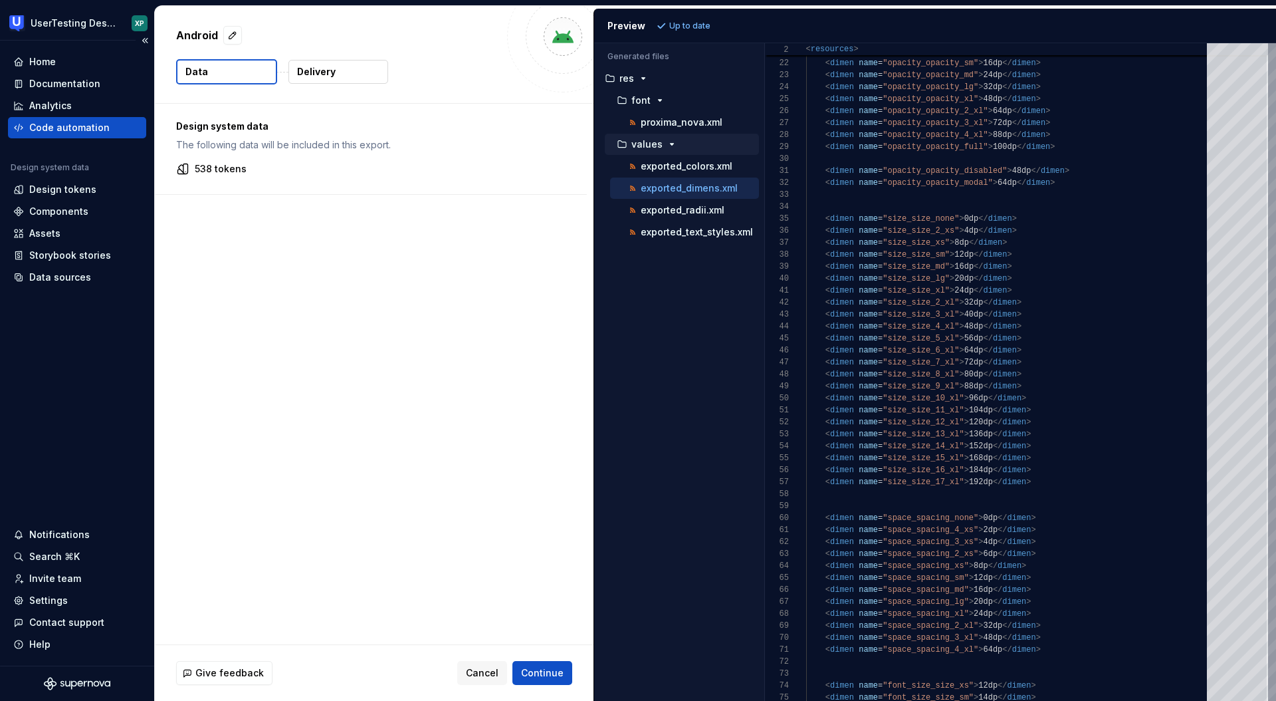
click at [58, 128] on div "Code automation" at bounding box center [69, 127] width 80 height 13
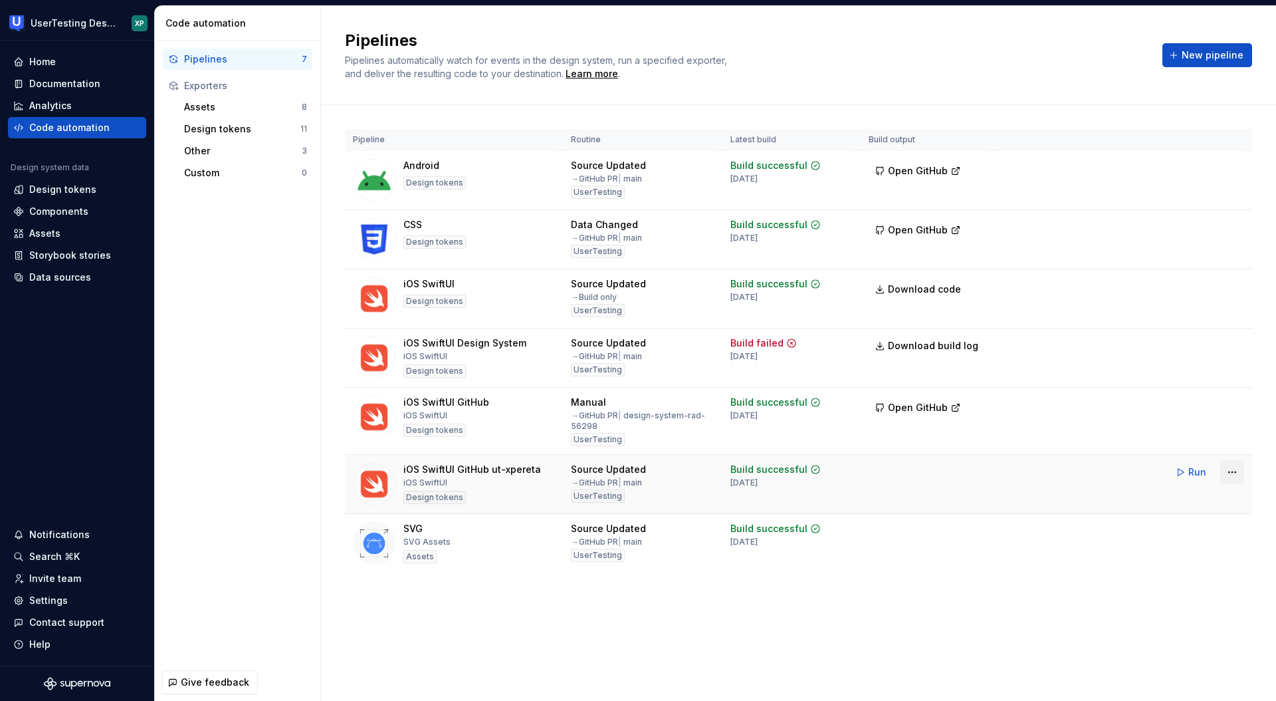
click at [1235, 470] on html "UserTesting Design System XP Home Documentation Analytics Code automation Desig…" at bounding box center [638, 350] width 1276 height 701
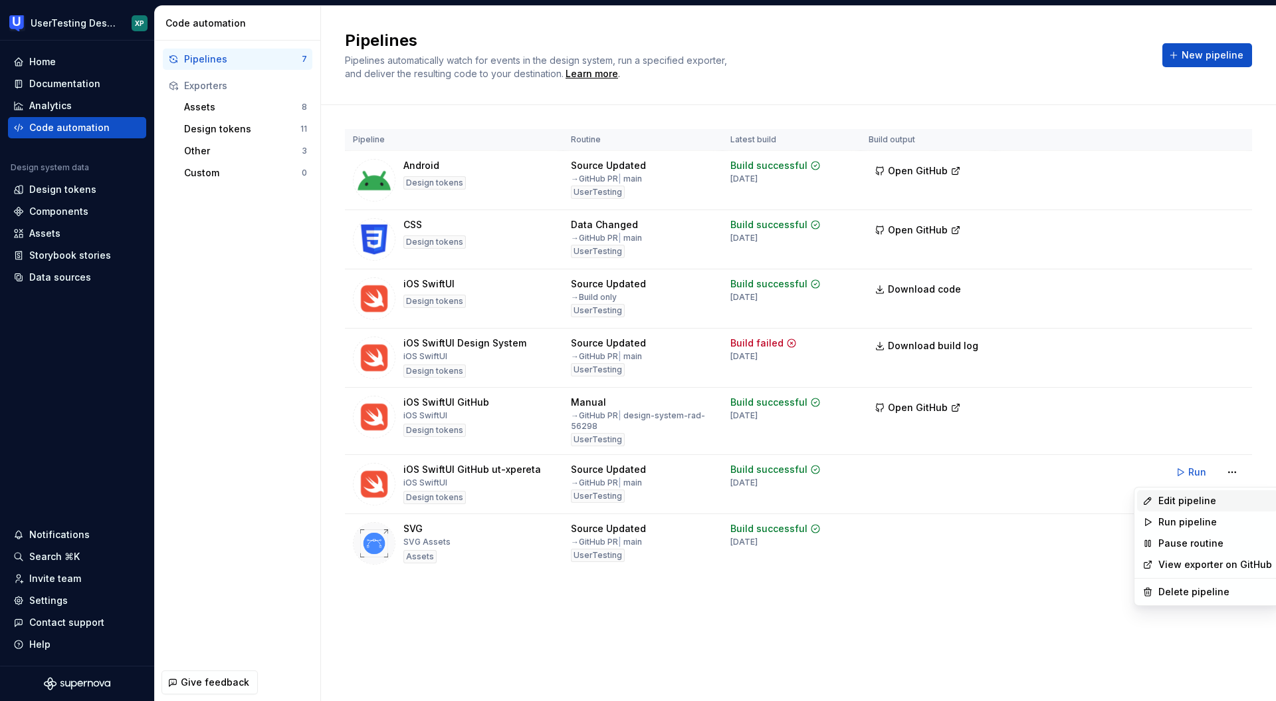
click at [1197, 494] on div "Edit pipeline" at bounding box center [1216, 500] width 114 height 13
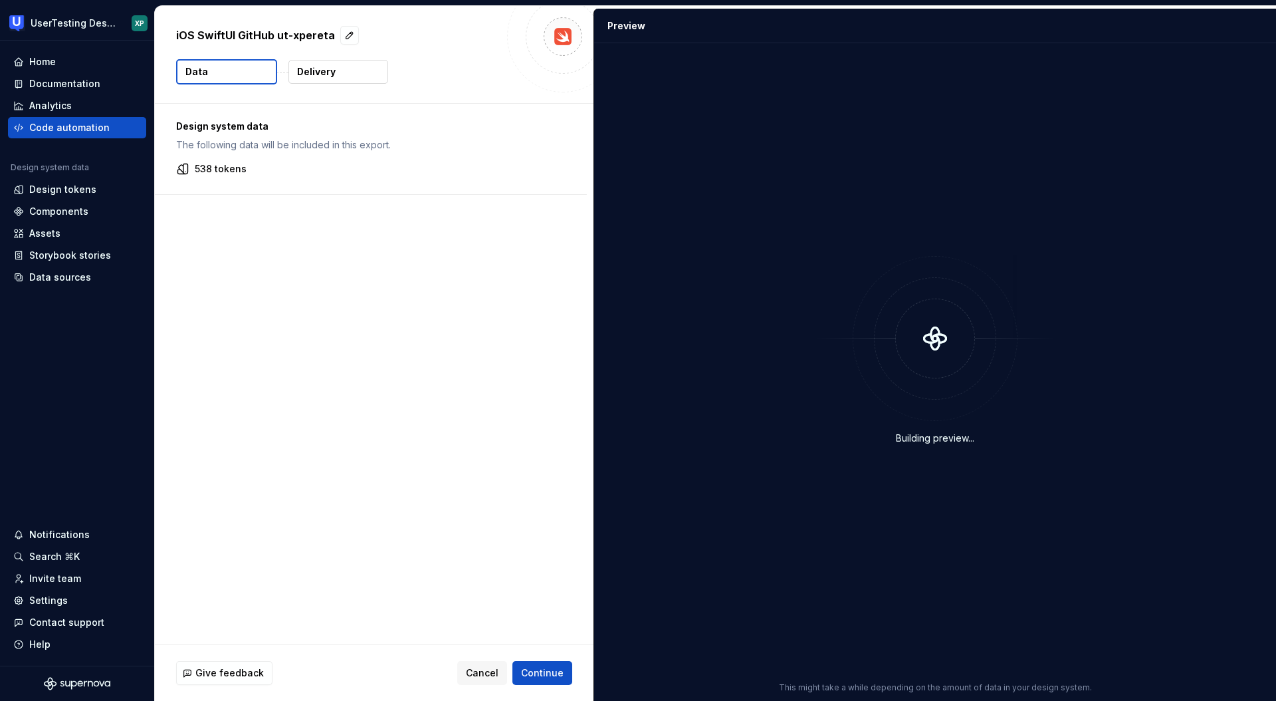
click at [322, 71] on p "Delivery" at bounding box center [316, 71] width 39 height 13
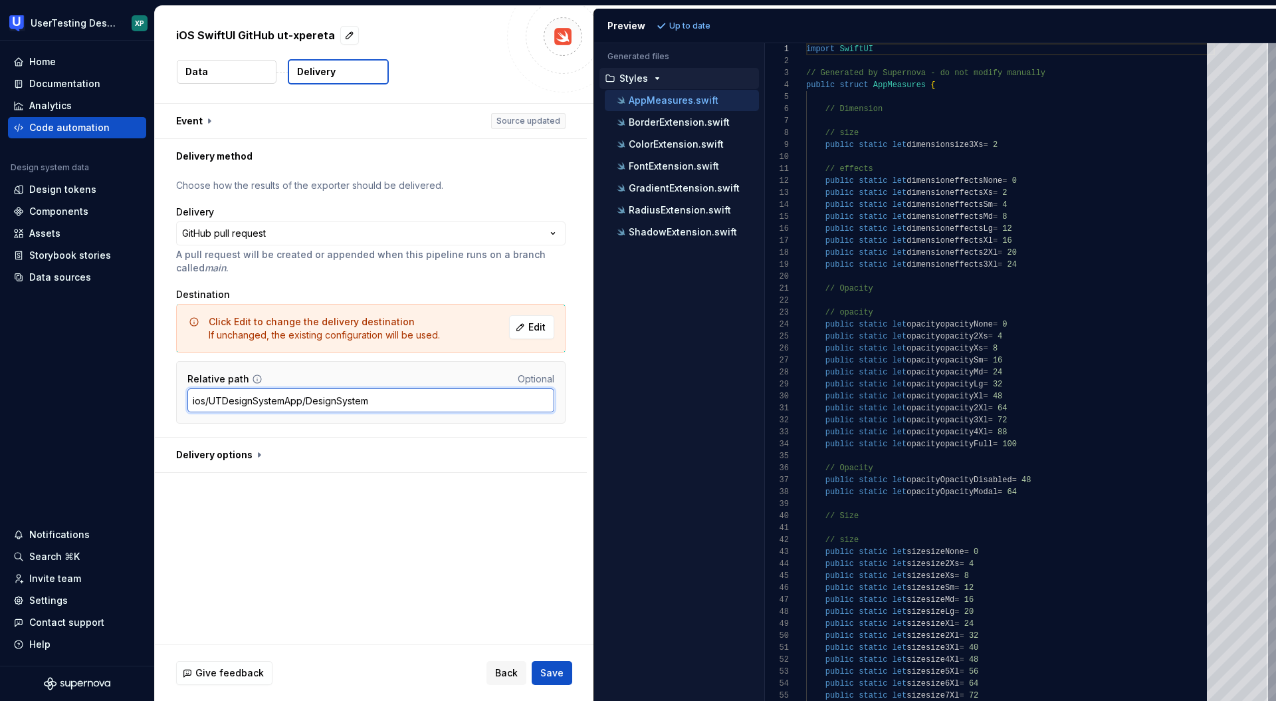
drag, startPoint x: 379, startPoint y: 403, endPoint x: 183, endPoint y: 400, distance: 196.1
click at [183, 400] on div "Relative path Optional ios/UTDesignSystemApp/DesignSystem" at bounding box center [371, 392] width 390 height 62
drag, startPoint x: 457, startPoint y: 531, endPoint x: 451, endPoint y: 526, distance: 8.0
click at [456, 528] on div "**********" at bounding box center [374, 374] width 439 height 540
click at [106, 128] on div "Code automation" at bounding box center [77, 127] width 128 height 13
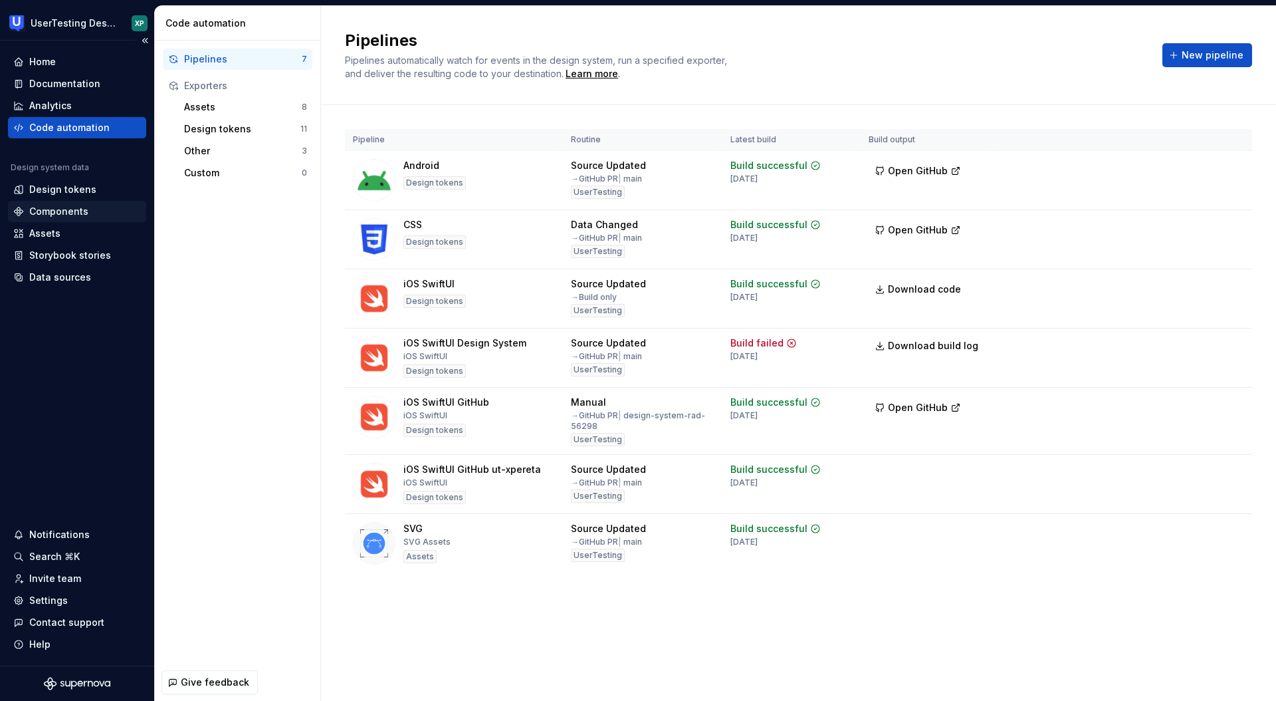
click at [71, 209] on div "Components" at bounding box center [58, 211] width 59 height 13
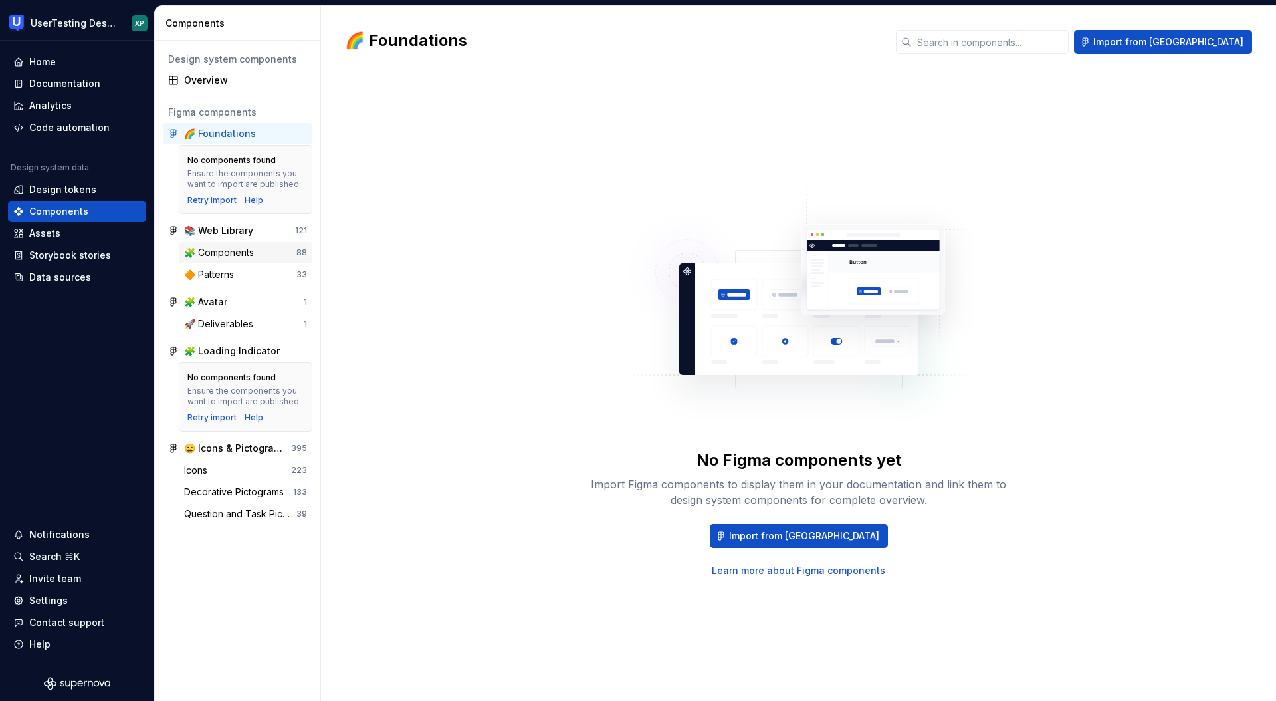
click at [237, 255] on div "🧩 Components" at bounding box center [221, 252] width 75 height 13
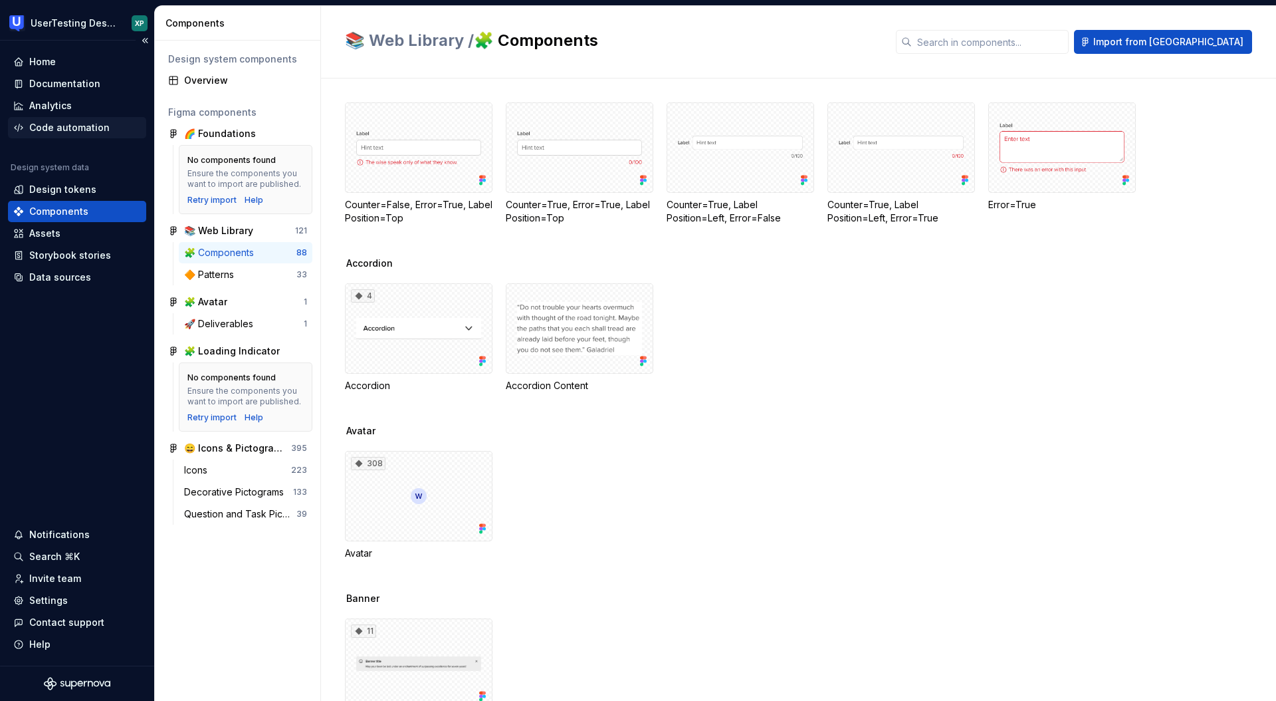
click at [67, 128] on div "Code automation" at bounding box center [69, 127] width 80 height 13
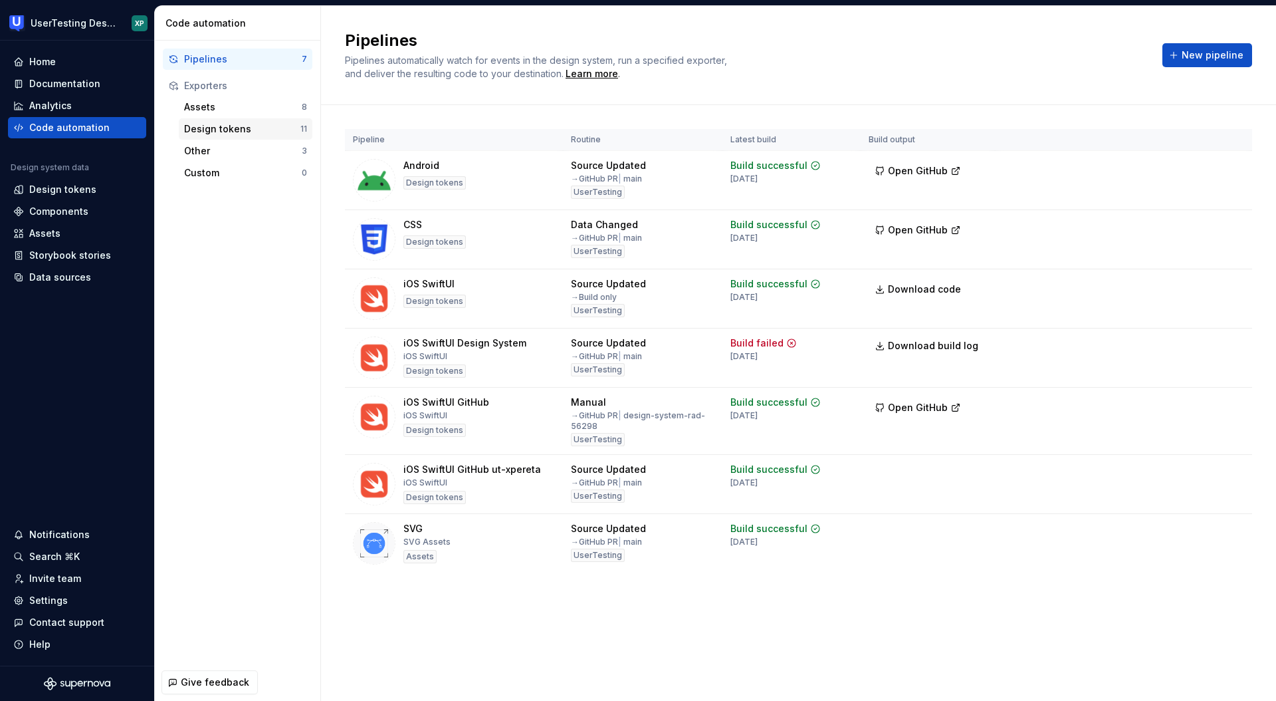
click at [232, 130] on div "Design tokens" at bounding box center [242, 128] width 116 height 13
click at [74, 211] on div "Components" at bounding box center [58, 211] width 59 height 13
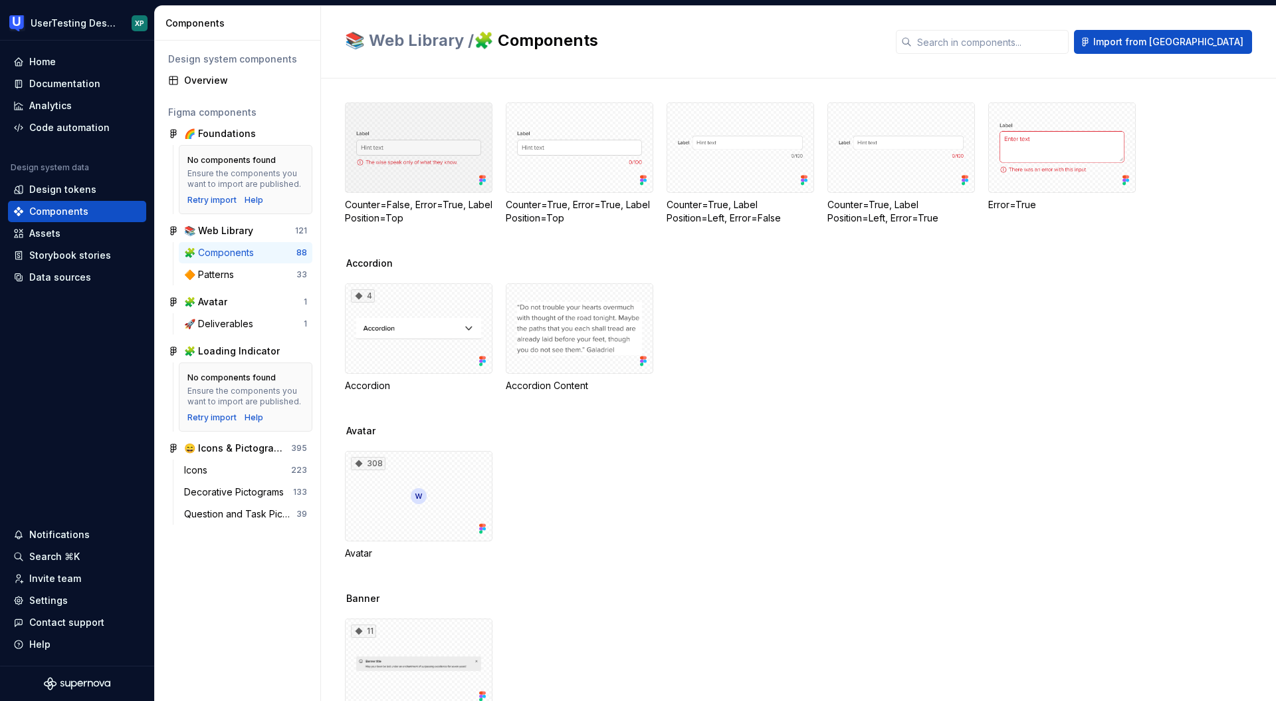
click at [428, 130] on div at bounding box center [419, 147] width 148 height 90
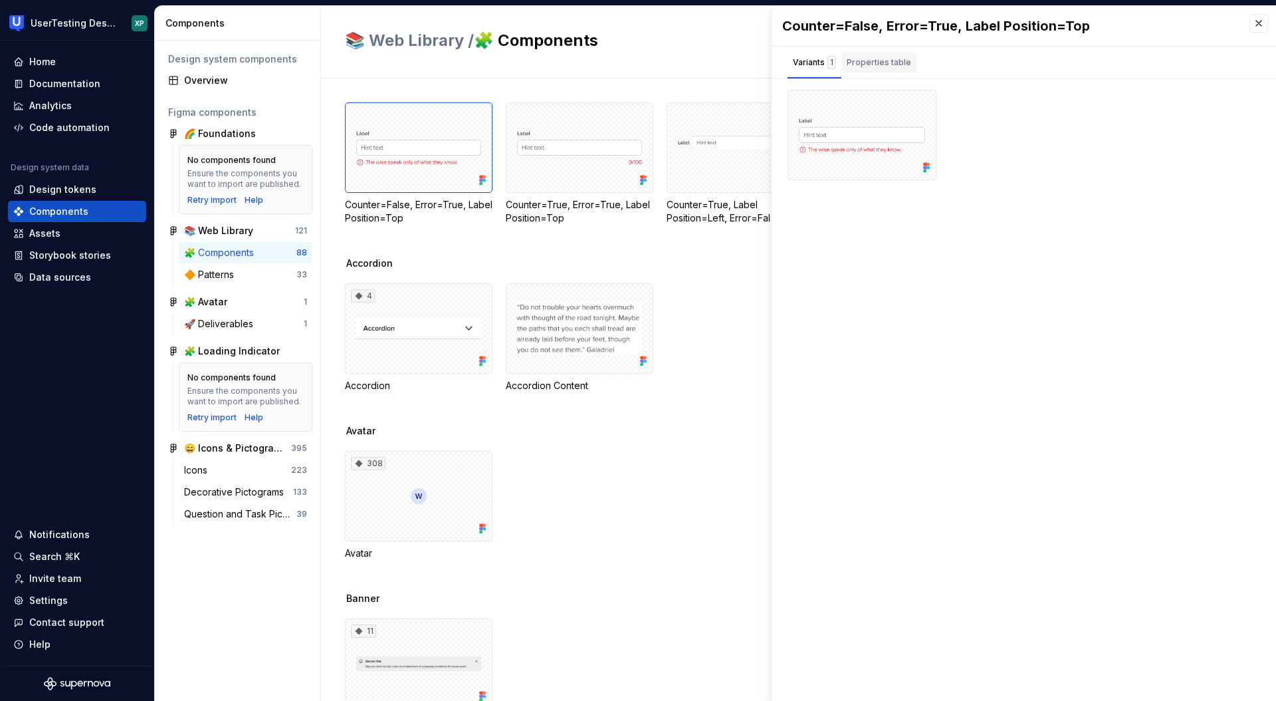
click at [875, 62] on div "Properties table" at bounding box center [879, 62] width 64 height 13
click at [78, 127] on div "Code automation" at bounding box center [69, 127] width 80 height 13
